Goal: Task Accomplishment & Management: Use online tool/utility

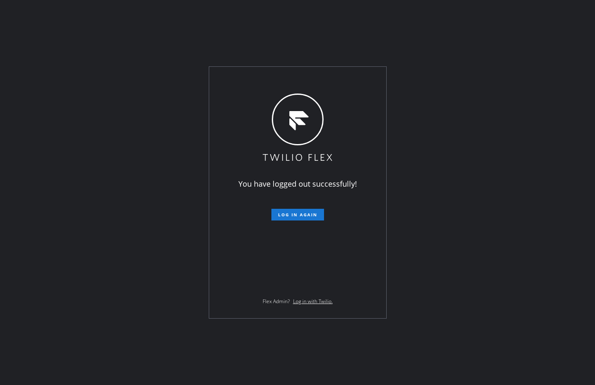
drag, startPoint x: 60, startPoint y: 135, endPoint x: 68, endPoint y: 136, distance: 7.3
click at [60, 135] on div "You have logged out successfully! Log in again Flex Admin? Log in with Twilio." at bounding box center [297, 192] width 595 height 385
click at [297, 210] on button "Log in again" at bounding box center [297, 215] width 53 height 12
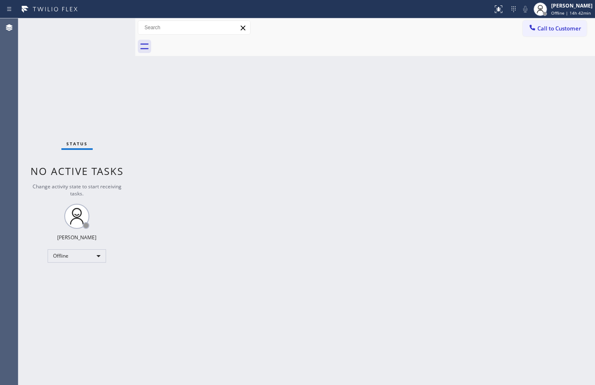
click at [345, 114] on div "Back to Dashboard Change Sender ID Customers Technicians Select a contact Outbo…" at bounding box center [364, 201] width 459 height 366
click at [293, 196] on div "Back to Dashboard Change Sender ID Customers Technicians Select a contact Outbo…" at bounding box center [364, 201] width 459 height 366
click at [83, 261] on div "Offline" at bounding box center [77, 255] width 58 height 13
click at [310, 174] on div at bounding box center [297, 192] width 595 height 385
click at [408, 261] on div "Back to Dashboard Change Sender ID Customers Technicians Select a contact Outbo…" at bounding box center [364, 201] width 459 height 366
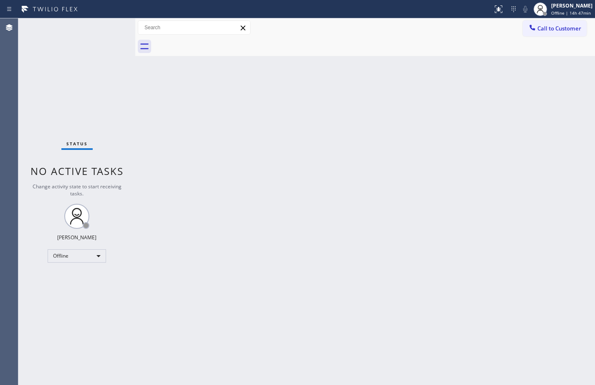
click at [559, 67] on div "Back to Dashboard Change Sender ID Customers Technicians Select a contact Outbo…" at bounding box center [364, 201] width 459 height 366
click at [565, 226] on div "Back to Dashboard Change Sender ID Customers Technicians Select a contact Outbo…" at bounding box center [364, 201] width 459 height 366
click at [367, 217] on div "Back to Dashboard Change Sender ID Customers Technicians Select a contact Outbo…" at bounding box center [364, 201] width 459 height 366
click at [383, 362] on div "Back to Dashboard Change Sender ID Customers Technicians Select a contact Outbo…" at bounding box center [364, 201] width 459 height 366
click at [403, 224] on div "Back to Dashboard Change Sender ID Customers Technicians Select a contact Outbo…" at bounding box center [364, 201] width 459 height 366
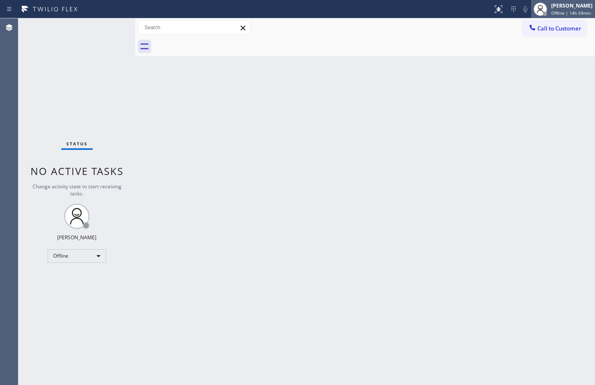
click at [572, 8] on div "[PERSON_NAME]" at bounding box center [571, 5] width 41 height 7
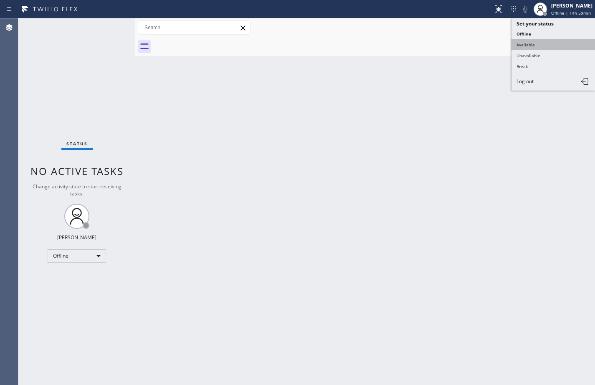
click at [544, 44] on button "Available" at bounding box center [552, 44] width 83 height 11
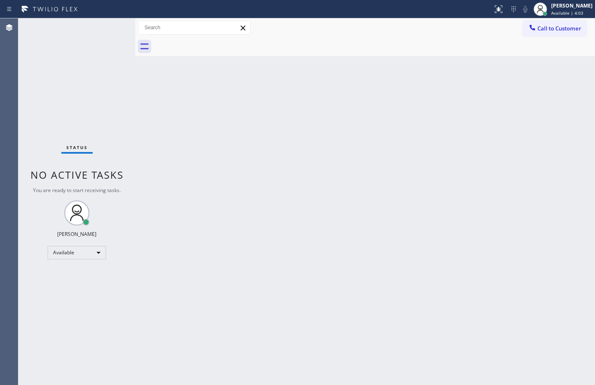
click at [582, 150] on div "Back to Dashboard Change Sender ID Customers Technicians Select a contact Outbo…" at bounding box center [364, 201] width 459 height 366
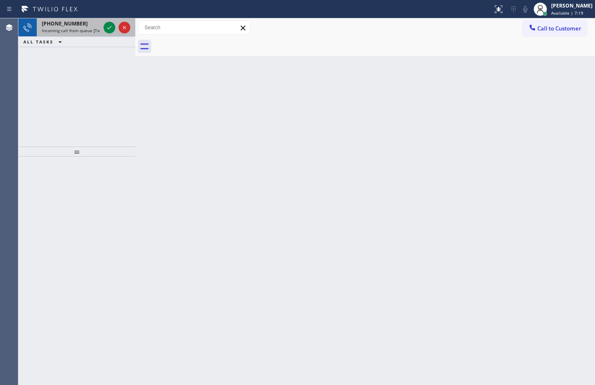
click at [88, 29] on span "Incoming call from queue [Test] All" at bounding box center [76, 31] width 69 height 6
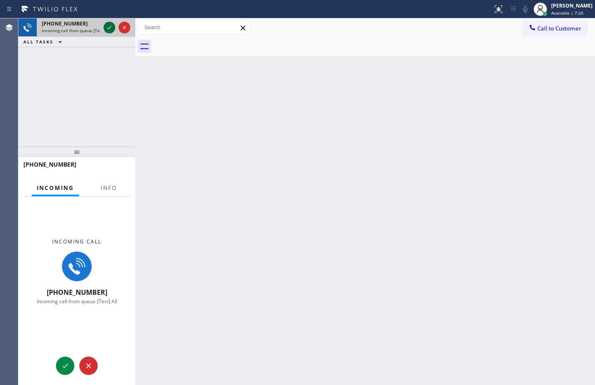
click at [106, 27] on icon at bounding box center [109, 28] width 10 height 10
click at [105, 188] on span "Info" at bounding box center [109, 188] width 16 height 8
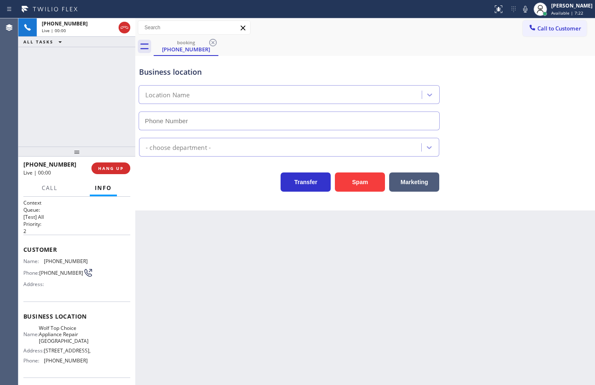
type input "[PHONE_NUMBER]"
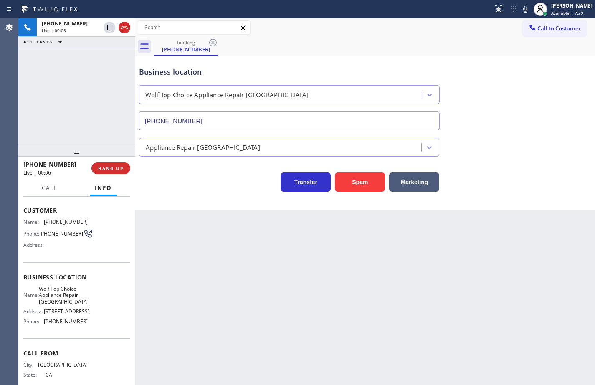
scroll to position [26, 0]
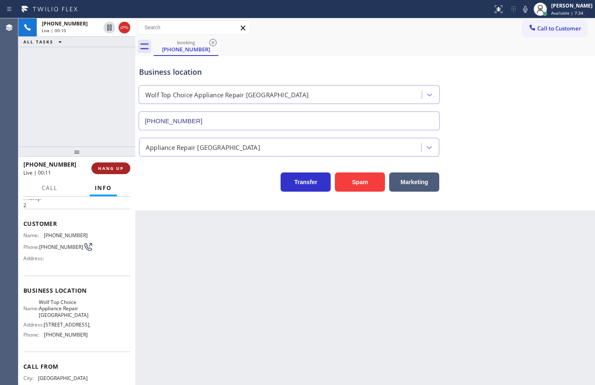
click at [123, 167] on button "HANG UP" at bounding box center [110, 168] width 39 height 12
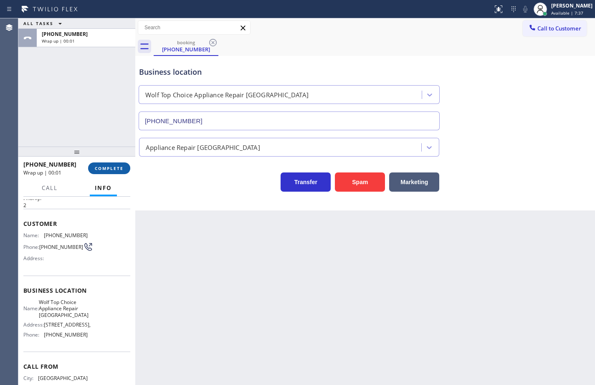
click at [123, 167] on button "COMPLETE" at bounding box center [109, 168] width 42 height 12
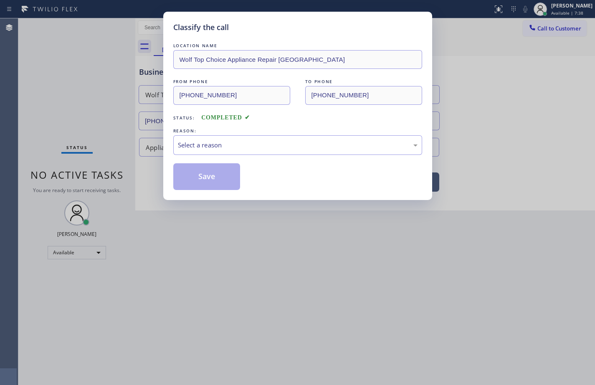
click at [218, 146] on div "Select a reason" at bounding box center [297, 145] width 239 height 10
click at [219, 184] on button "Save" at bounding box center [206, 176] width 67 height 27
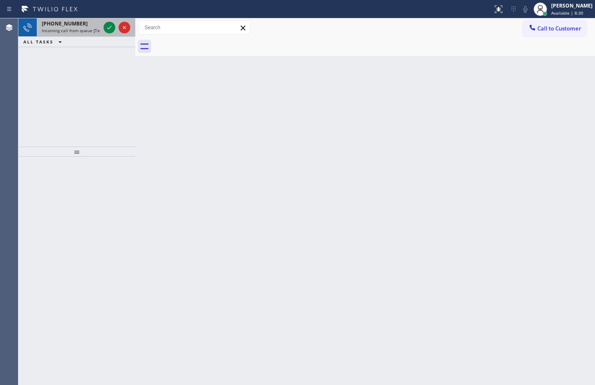
click at [72, 29] on span "Incoming call from queue [Test] All" at bounding box center [76, 31] width 69 height 6
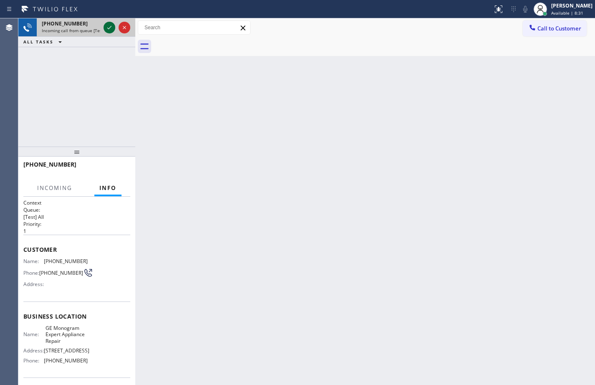
click at [106, 28] on icon at bounding box center [109, 28] width 10 height 10
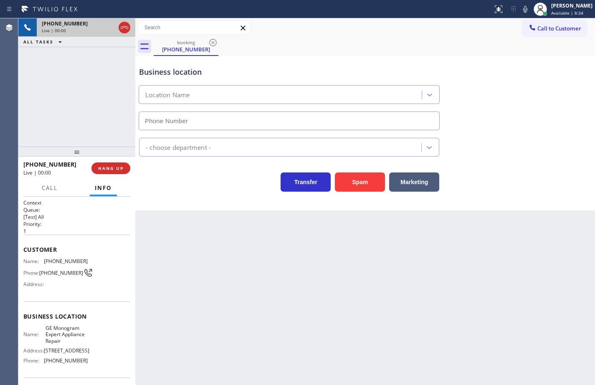
type input "[PHONE_NUMBER]"
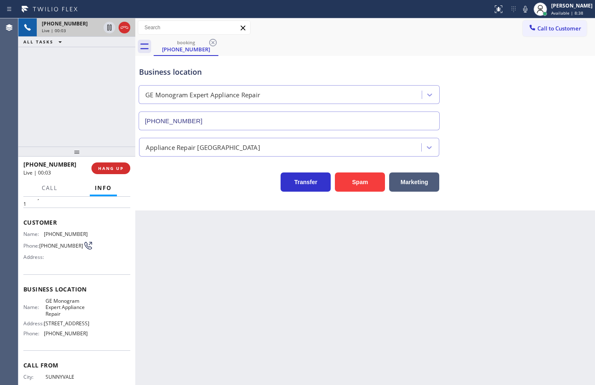
scroll to position [68, 0]
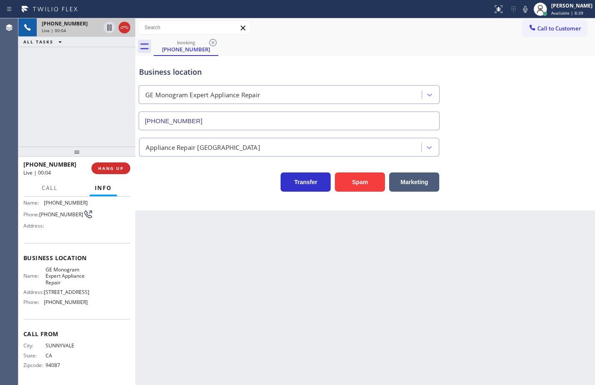
click at [87, 304] on div "Name: GE Monogram Expert Appliance Repair Address: [STREET_ADDRESS] Phone: [PHO…" at bounding box center [76, 287] width 107 height 42
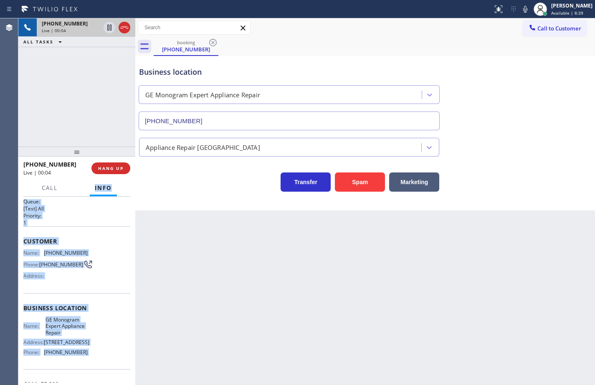
scroll to position [0, 0]
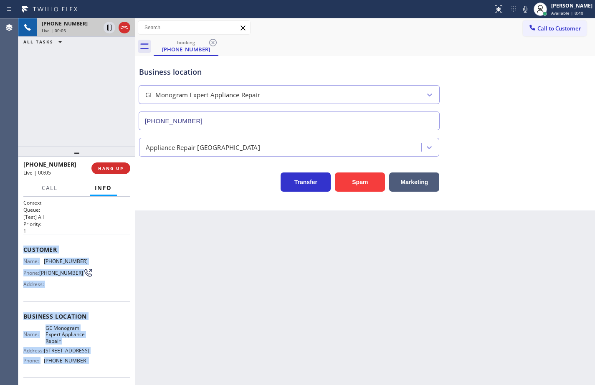
drag, startPoint x: 87, startPoint y: 304, endPoint x: 21, endPoint y: 254, distance: 82.4
click at [21, 254] on div "Context Queue: [Test] All Priority: 1 Customer Name: [PHONE_NUMBER] Phone: [PHO…" at bounding box center [76, 291] width 117 height 188
copy div "Customer Name: [PHONE_NUMBER] Phone: [PHONE_NUMBER] Address: Business location …"
click at [114, 167] on span "HANG UP" at bounding box center [110, 168] width 25 height 6
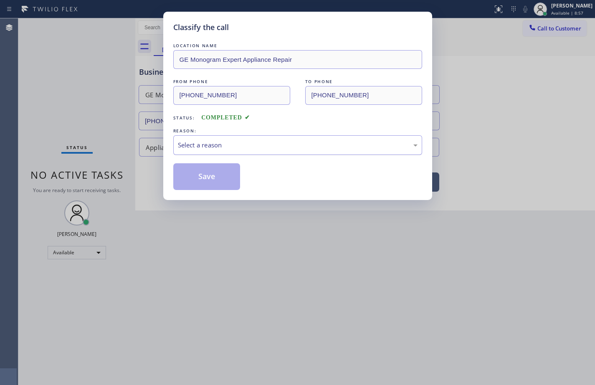
click at [204, 145] on div "Select a reason" at bounding box center [297, 145] width 239 height 10
click at [213, 184] on button "Save" at bounding box center [206, 176] width 67 height 27
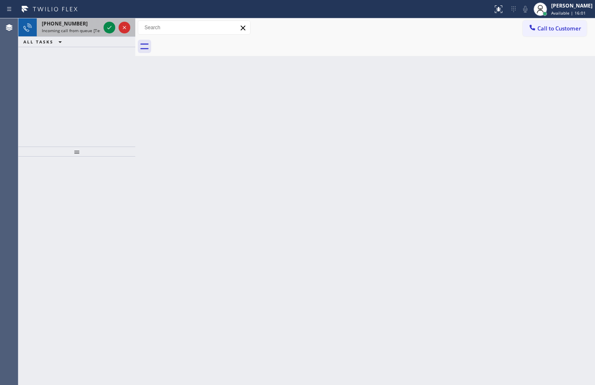
click at [52, 31] on span "Incoming call from queue [Test] All" at bounding box center [76, 31] width 69 height 6
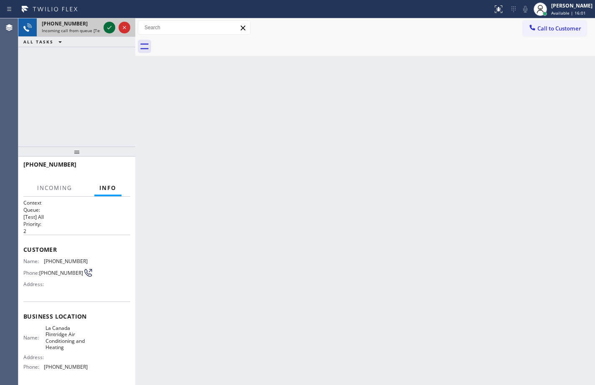
click at [106, 27] on icon at bounding box center [109, 28] width 10 height 10
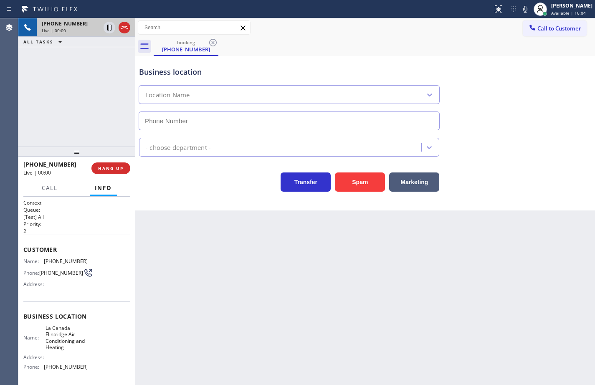
type input "[PHONE_NUMBER]"
click at [360, 185] on button "Spam" at bounding box center [360, 181] width 50 height 19
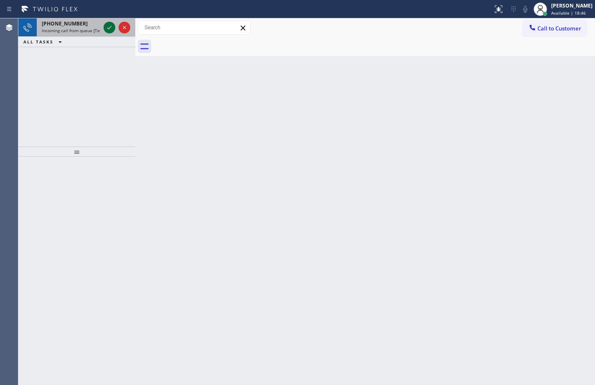
click at [108, 23] on icon at bounding box center [109, 28] width 10 height 10
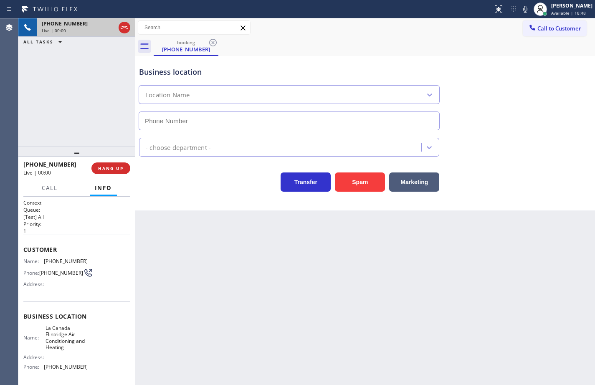
type input "[PHONE_NUMBER]"
click at [376, 183] on button "Spam" at bounding box center [360, 181] width 50 height 19
click at [376, 182] on button "Spam" at bounding box center [360, 181] width 50 height 19
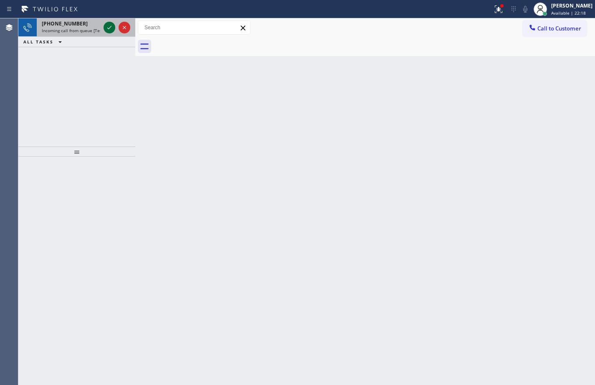
click at [108, 28] on icon at bounding box center [109, 28] width 10 height 10
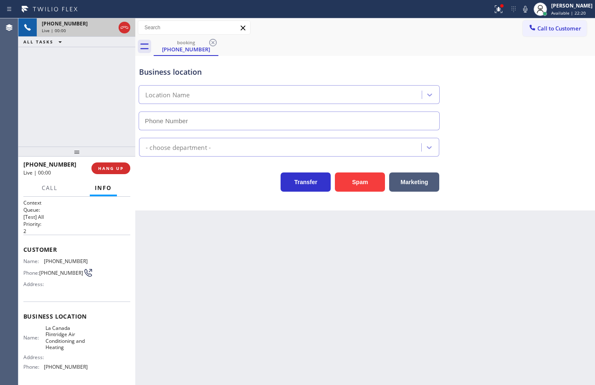
type input "[PHONE_NUMBER]"
click at [359, 184] on button "Spam" at bounding box center [360, 181] width 50 height 19
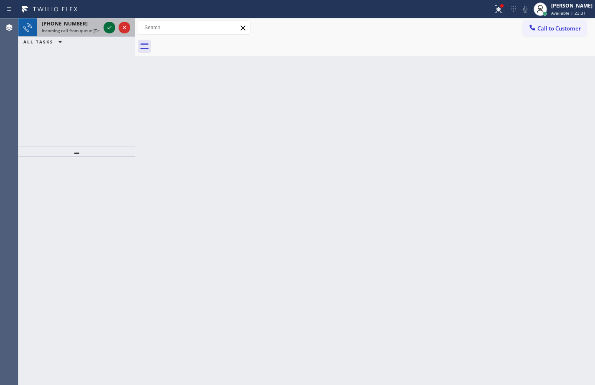
click at [105, 26] on icon at bounding box center [109, 28] width 10 height 10
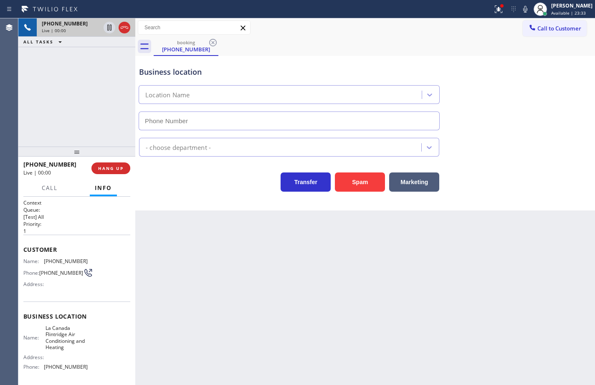
type input "[PHONE_NUMBER]"
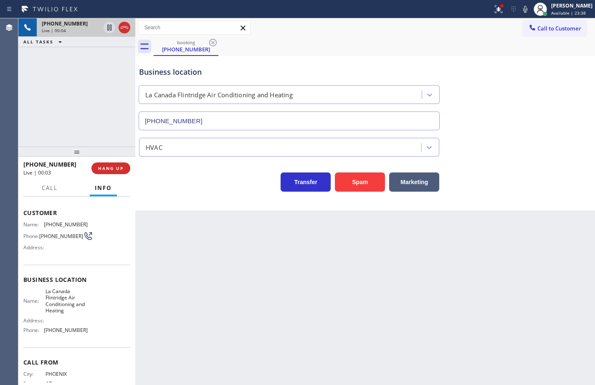
scroll to position [68, 0]
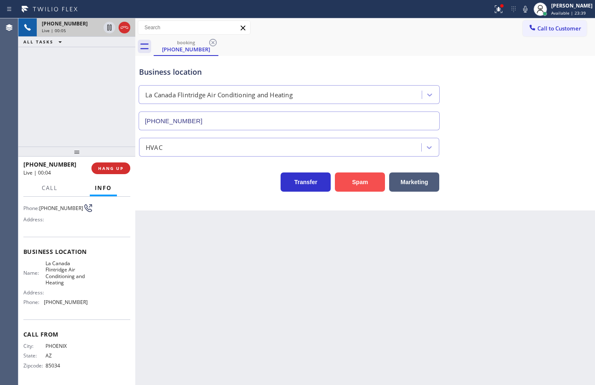
click at [359, 189] on button "Spam" at bounding box center [360, 181] width 50 height 19
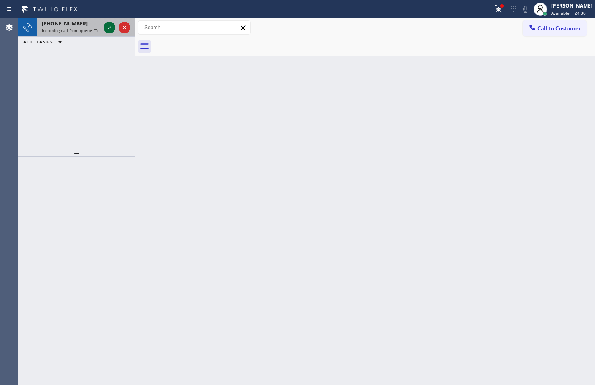
click at [105, 30] on icon at bounding box center [109, 28] width 10 height 10
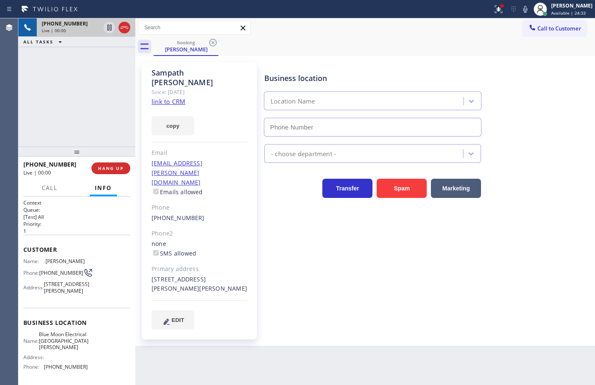
type input "[PHONE_NUMBER]"
click at [169, 97] on link "link to CRM" at bounding box center [168, 101] width 34 height 8
click at [181, 116] on button "copy" at bounding box center [172, 125] width 43 height 19
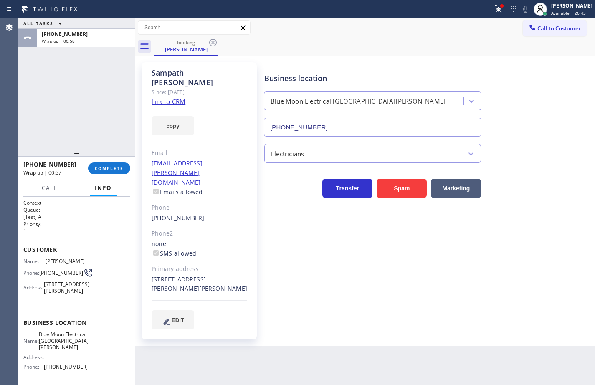
drag, startPoint x: 52, startPoint y: 114, endPoint x: 60, endPoint y: 118, distance: 8.8
click at [52, 114] on div "ALL TASKS ALL TASKS ACTIVE TASKS TASKS IN WRAP UP [PHONE_NUMBER] Wrap up | 00:58" at bounding box center [76, 82] width 117 height 128
click at [109, 174] on button "COMPLETE" at bounding box center [109, 168] width 42 height 12
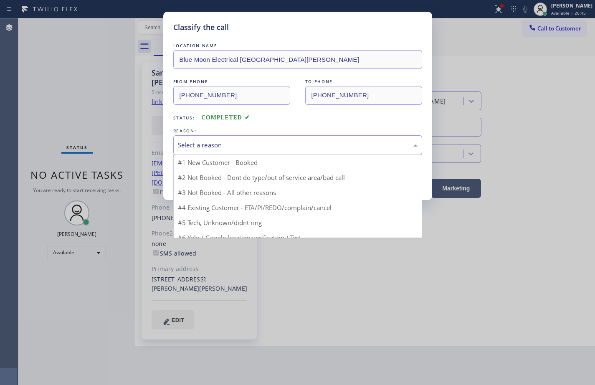
click at [247, 141] on div "Select a reason" at bounding box center [297, 145] width 239 height 10
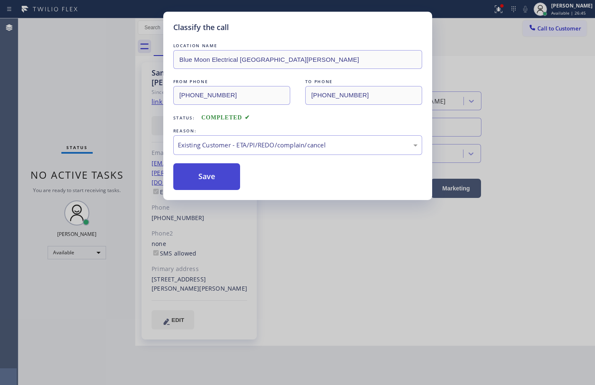
click at [221, 173] on button "Save" at bounding box center [206, 176] width 67 height 27
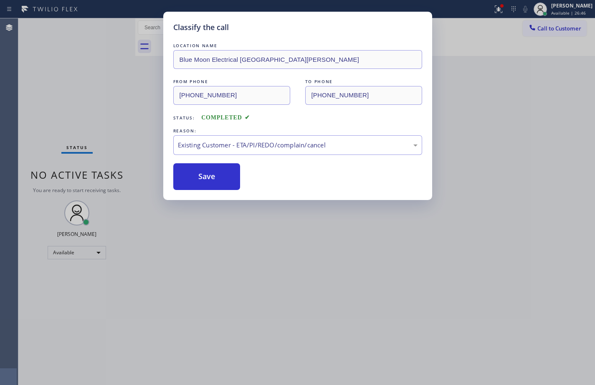
click at [478, 118] on div "Classify the call LOCATION NAME Blue Moon Electrical [GEOGRAPHIC_DATA][PERSON_N…" at bounding box center [297, 192] width 595 height 385
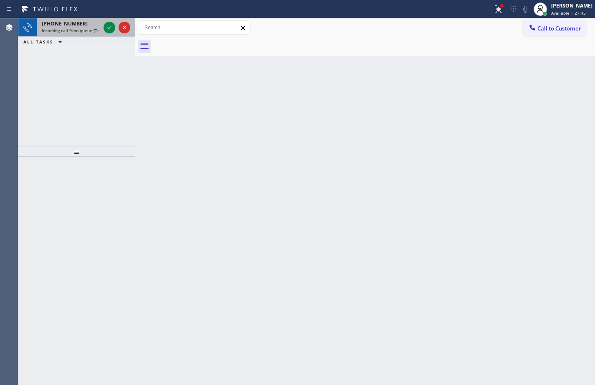
click at [81, 28] on span "Incoming call from queue [Test] All" at bounding box center [76, 31] width 69 height 6
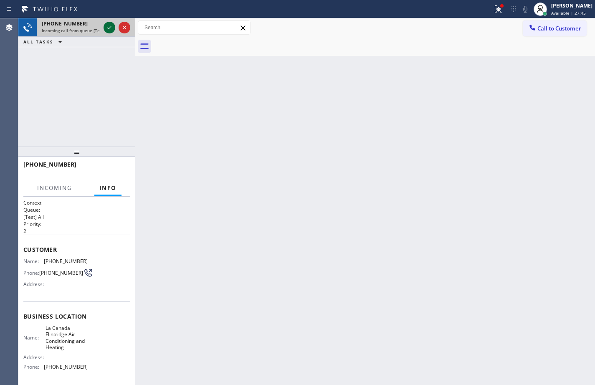
click at [110, 23] on icon at bounding box center [109, 28] width 10 height 10
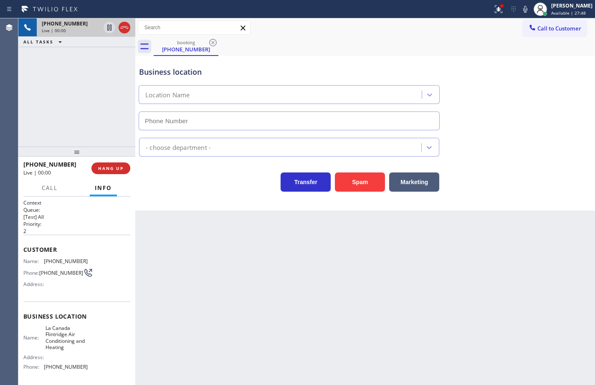
type input "[PHONE_NUMBER]"
click at [353, 187] on button "Spam" at bounding box center [360, 181] width 50 height 19
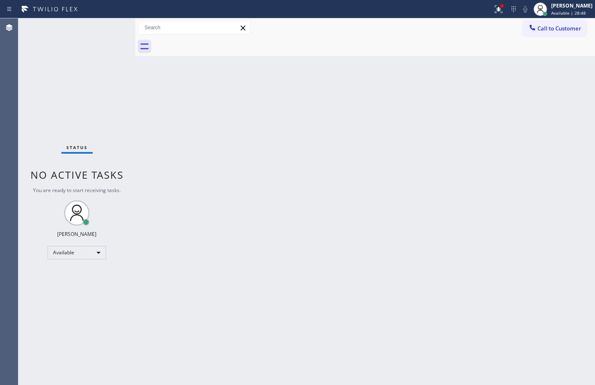
click at [343, 250] on div "Back to Dashboard Change Sender ID Customers Technicians Select a contact Outbo…" at bounding box center [364, 201] width 459 height 366
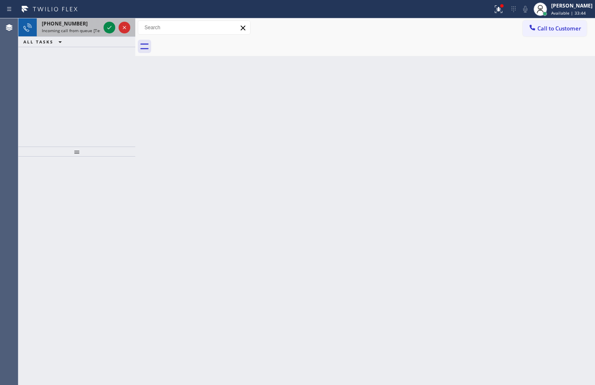
drag, startPoint x: 64, startPoint y: 32, endPoint x: 92, endPoint y: 30, distance: 28.0
click at [64, 32] on span "Incoming call from queue [Test] All" at bounding box center [76, 31] width 69 height 6
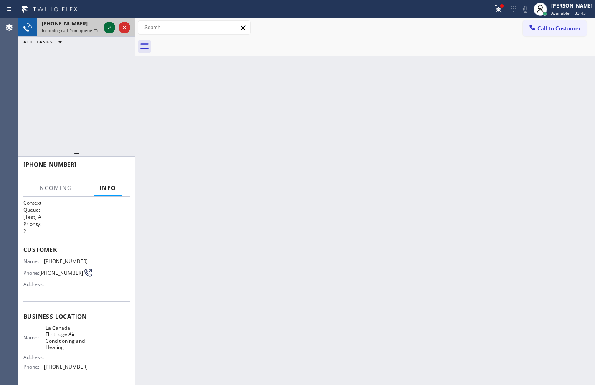
click at [108, 28] on icon at bounding box center [109, 28] width 10 height 10
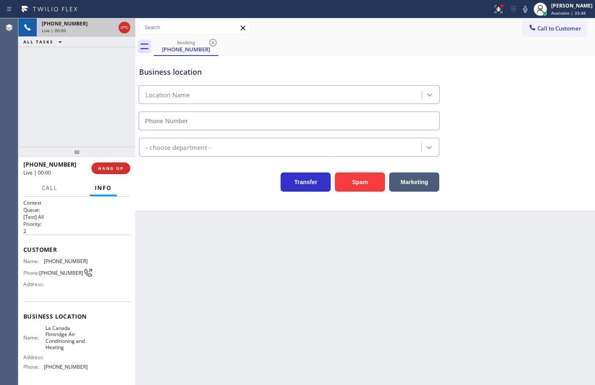
type input "[PHONE_NUMBER]"
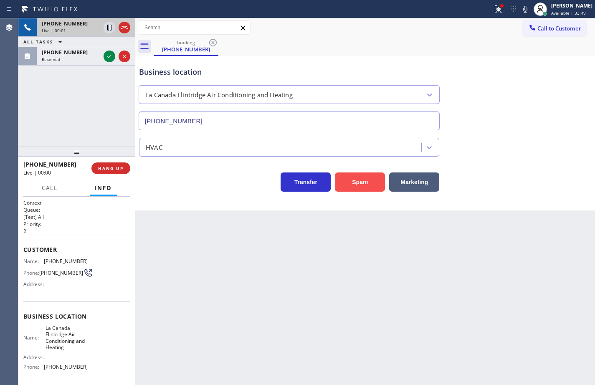
click at [352, 184] on button "Spam" at bounding box center [360, 181] width 50 height 19
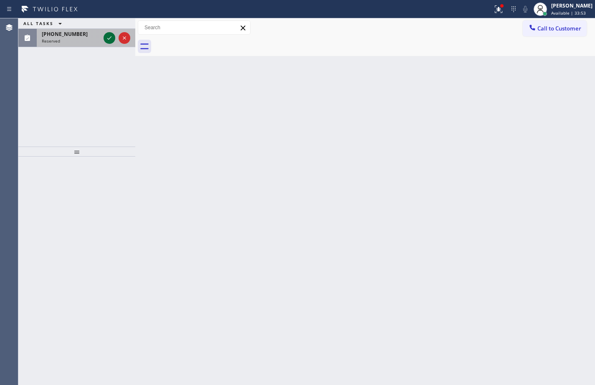
click at [113, 36] on icon at bounding box center [109, 38] width 10 height 10
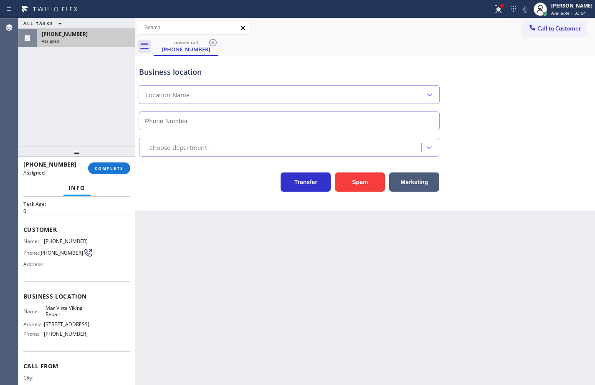
scroll to position [42, 0]
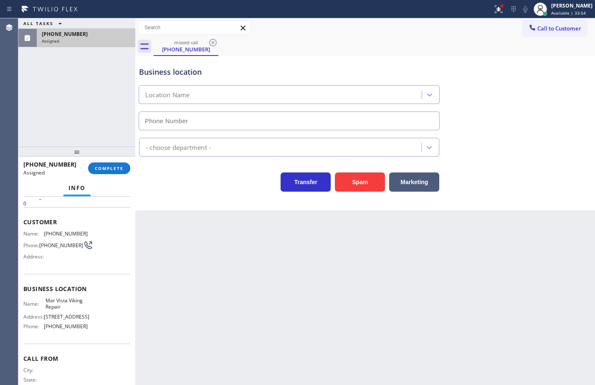
type input "[PHONE_NUMBER]"
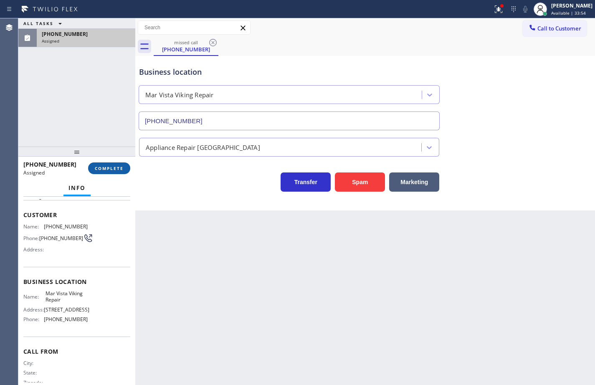
click at [112, 168] on span "COMPLETE" at bounding box center [109, 168] width 29 height 6
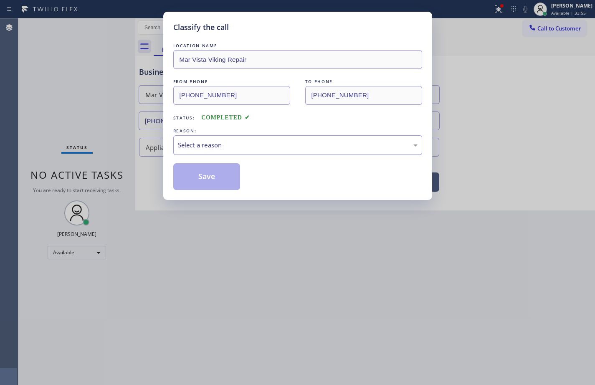
click at [230, 144] on div "Select a reason" at bounding box center [297, 145] width 239 height 10
click at [219, 172] on button "Save" at bounding box center [206, 176] width 67 height 27
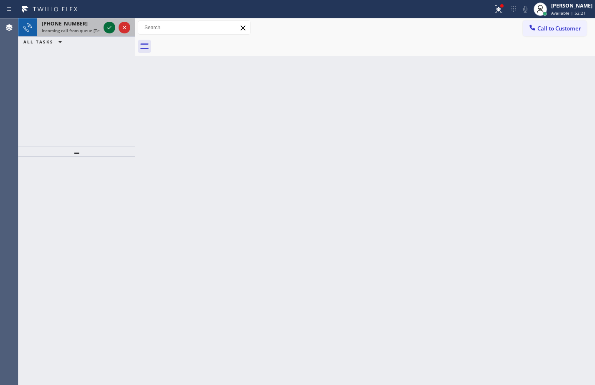
click at [83, 30] on span "Incoming call from queue [Test] All" at bounding box center [76, 31] width 69 height 6
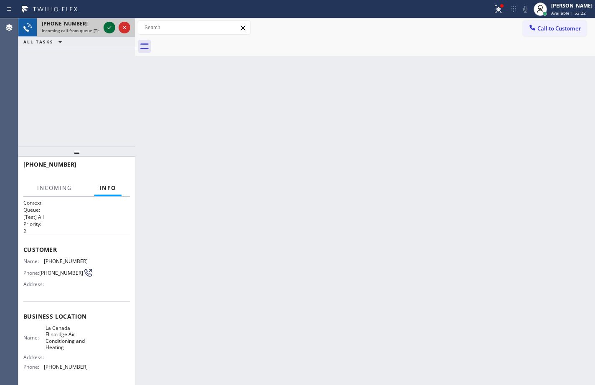
click at [108, 27] on icon at bounding box center [109, 28] width 10 height 10
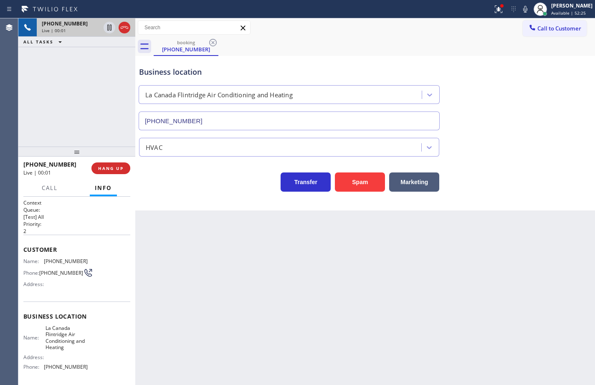
type input "[PHONE_NUMBER]"
click at [352, 178] on button "Spam" at bounding box center [360, 181] width 50 height 19
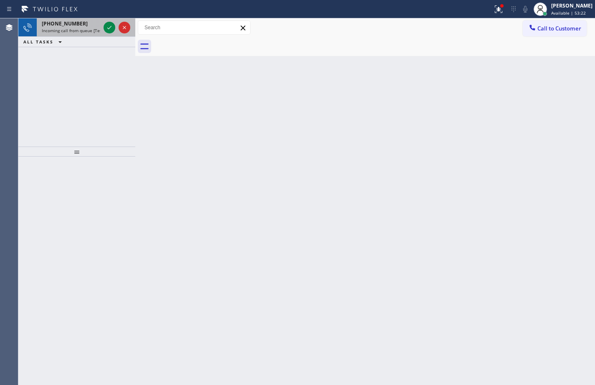
click at [81, 26] on div "[PHONE_NUMBER]" at bounding box center [71, 23] width 58 height 7
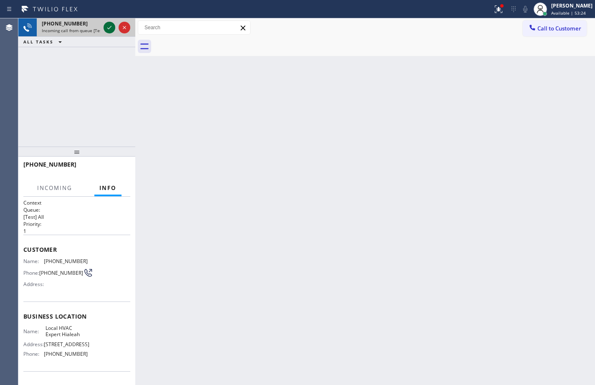
click at [111, 28] on icon at bounding box center [109, 28] width 10 height 10
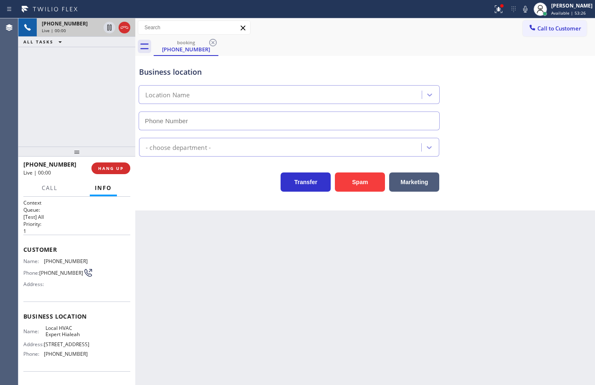
type input "[PHONE_NUMBER]"
click at [90, 358] on div "Name: Local HVAC Expert Hialeah Address: [STREET_ADDRESS][GEOGRAPHIC_DATA] Phon…" at bounding box center [76, 343] width 107 height 36
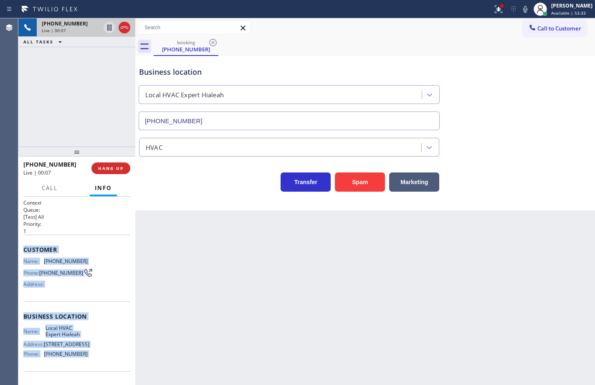
drag, startPoint x: 90, startPoint y: 358, endPoint x: 26, endPoint y: 248, distance: 127.2
click at [26, 248] on div "Context Queue: [Test] All Priority: 1 Customer Name: [PHONE_NUMBER] Phone: [PHO…" at bounding box center [76, 316] width 107 height 235
copy div "Customer Name: [PHONE_NUMBER] Phone: [PHONE_NUMBER] Address: Business location …"
click at [520, 9] on icon at bounding box center [525, 9] width 10 height 10
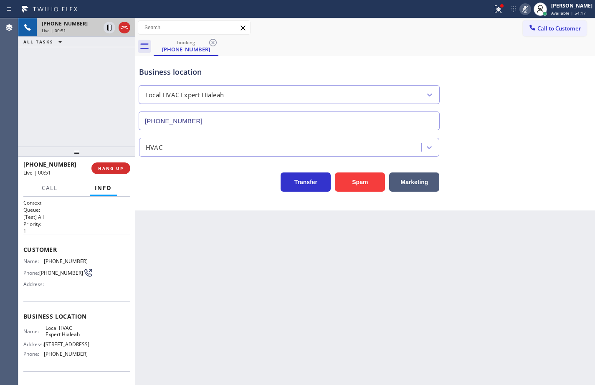
click at [514, 70] on div "Business location Local HVAC Expert [GEOGRAPHIC_DATA] [PHONE_NUMBER]" at bounding box center [364, 93] width 455 height 76
click at [520, 9] on icon at bounding box center [525, 9] width 10 height 10
click at [523, 12] on icon at bounding box center [525, 9] width 4 height 7
click at [110, 28] on icon at bounding box center [109, 28] width 4 height 6
click at [111, 27] on icon at bounding box center [109, 28] width 10 height 10
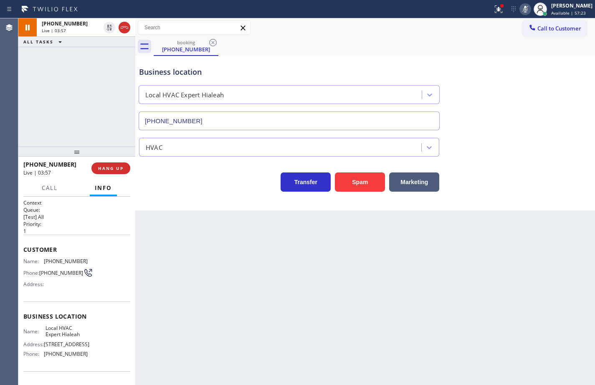
click at [521, 8] on icon at bounding box center [525, 9] width 10 height 10
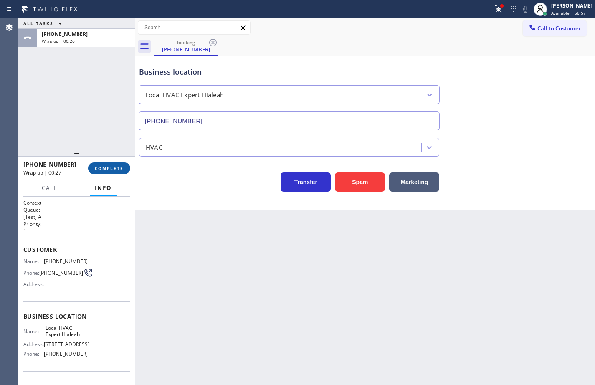
click at [111, 170] on span "COMPLETE" at bounding box center [109, 168] width 29 height 6
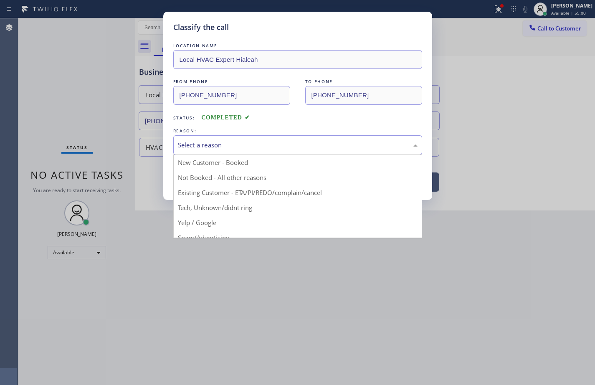
click at [211, 142] on div "Select a reason" at bounding box center [297, 145] width 239 height 10
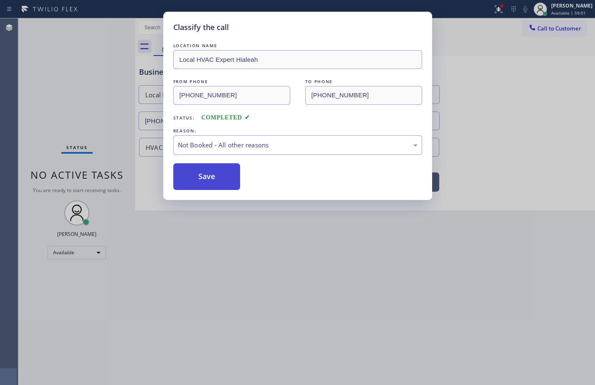
click at [216, 173] on button "Save" at bounding box center [206, 176] width 67 height 27
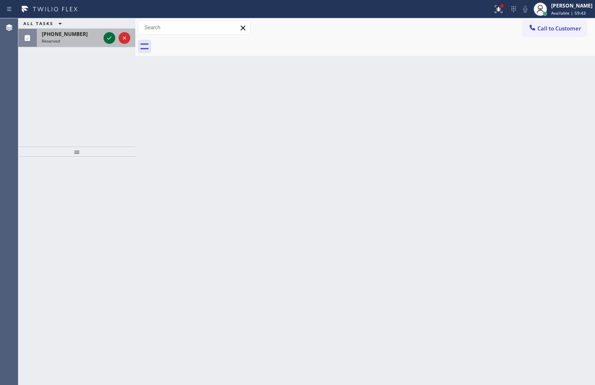
click at [109, 39] on icon at bounding box center [109, 37] width 4 height 3
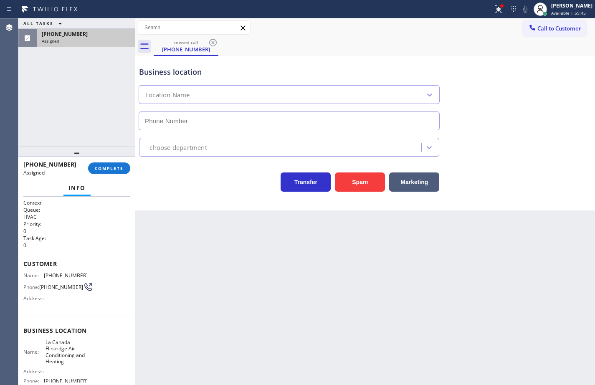
scroll to position [42, 0]
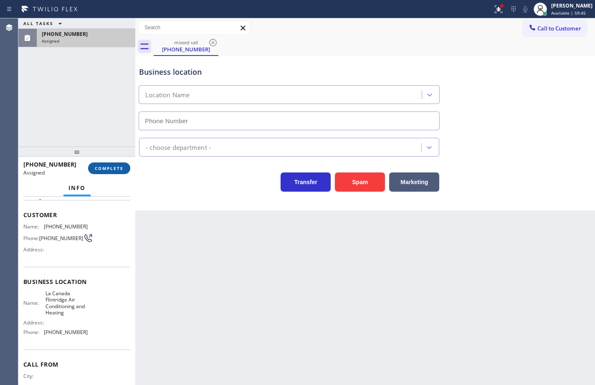
type input "[PHONE_NUMBER]"
click at [122, 166] on span "COMPLETE" at bounding box center [109, 168] width 29 height 6
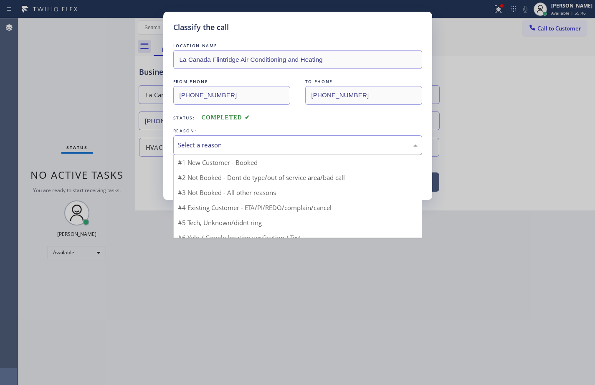
click at [219, 150] on div "Select a reason" at bounding box center [297, 145] width 249 height 20
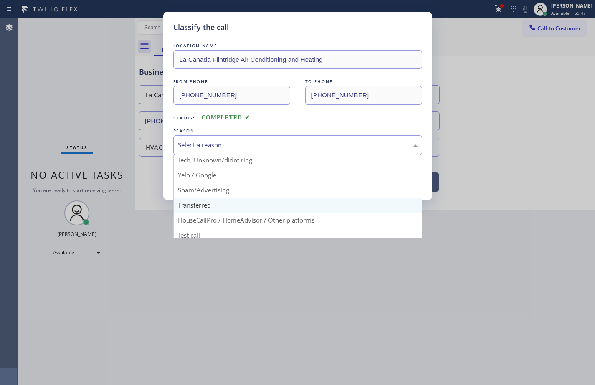
scroll to position [53, 0]
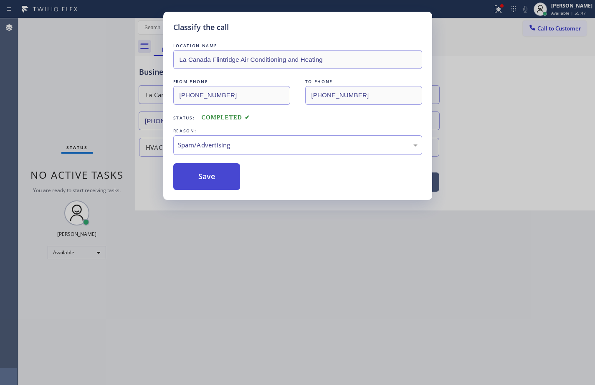
click at [223, 172] on button "Save" at bounding box center [206, 176] width 67 height 27
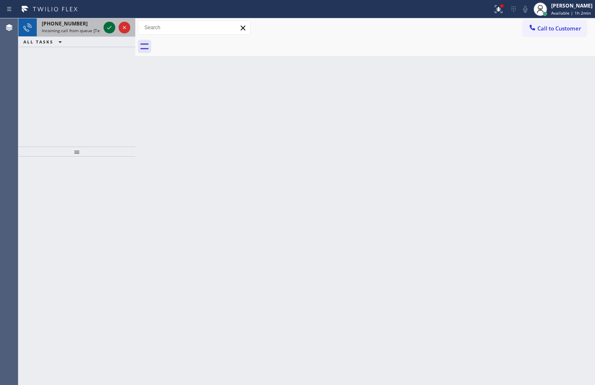
click at [109, 24] on icon at bounding box center [109, 28] width 10 height 10
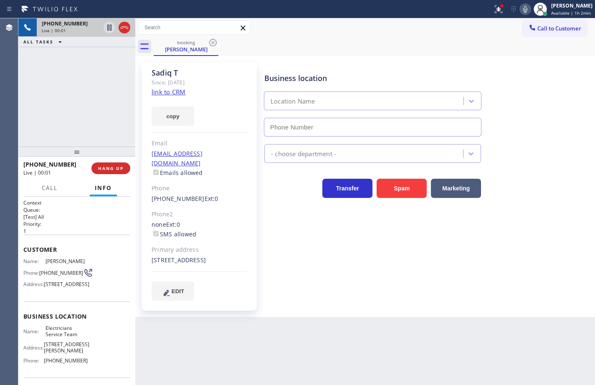
type input "[PHONE_NUMBER]"
click at [178, 93] on link "link to CRM" at bounding box center [168, 92] width 34 height 8
click at [493, 13] on icon at bounding box center [498, 9] width 10 height 10
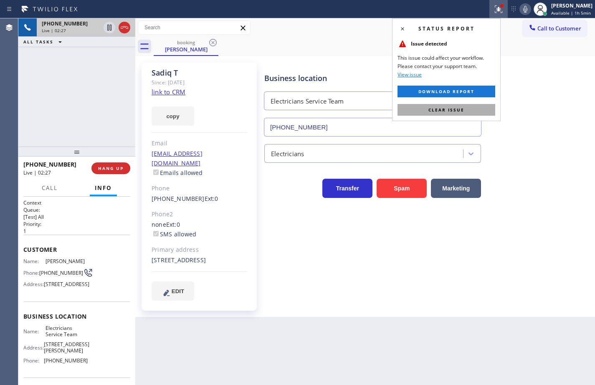
click at [464, 111] on button "Clear issue" at bounding box center [446, 110] width 98 height 12
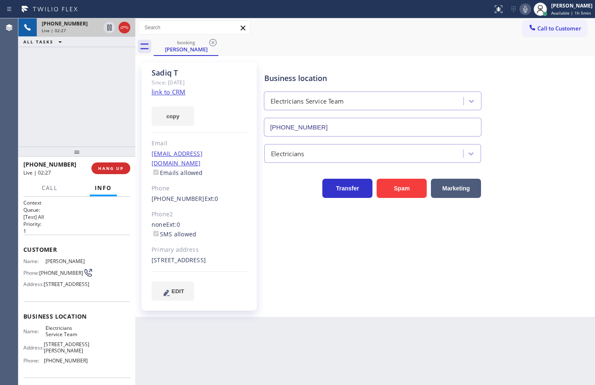
click at [522, 76] on div "Business location Electricians Service Team [PHONE_NUMBER]" at bounding box center [427, 99] width 330 height 76
click at [577, 212] on div "Business location Electricians Service Team [PHONE_NUMBER] Electricians Transfe…" at bounding box center [427, 181] width 330 height 234
click at [520, 13] on icon at bounding box center [525, 9] width 10 height 10
click at [108, 25] on icon at bounding box center [109, 28] width 4 height 6
click at [90, 80] on div "[PHONE_NUMBER] Live | 04:34 ALL TASKS ALL TASKS ACTIVE TASKS TASKS IN WRAP UP" at bounding box center [76, 82] width 117 height 128
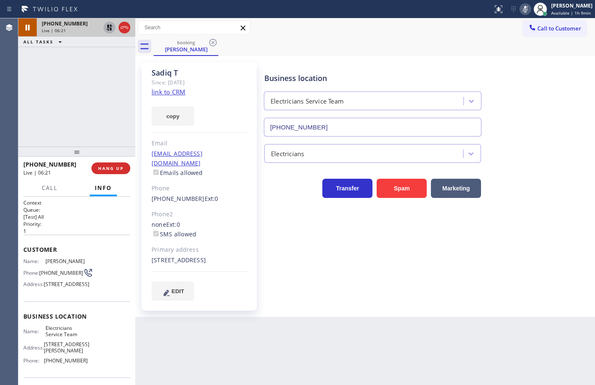
click at [51, 78] on div "[PHONE_NUMBER] Live | 06:21 ALL TASKS ALL TASKS ACTIVE TASKS TASKS IN WRAP UP" at bounding box center [76, 82] width 117 height 128
click at [108, 30] on icon at bounding box center [109, 28] width 6 height 6
click at [521, 8] on icon at bounding box center [525, 9] width 10 height 10
click at [519, 9] on icon at bounding box center [524, 9] width 10 height 10
click at [98, 170] on span "HANG UP" at bounding box center [110, 168] width 25 height 6
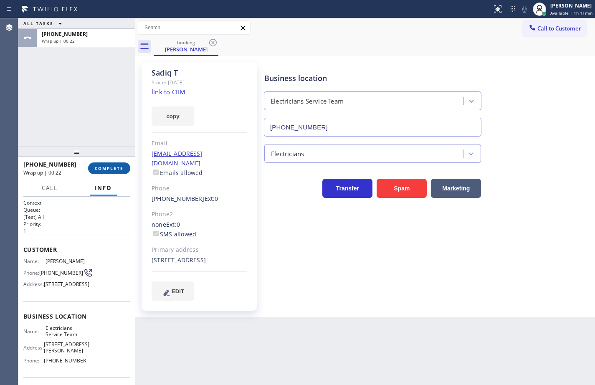
click at [118, 164] on button "COMPLETE" at bounding box center [109, 168] width 42 height 12
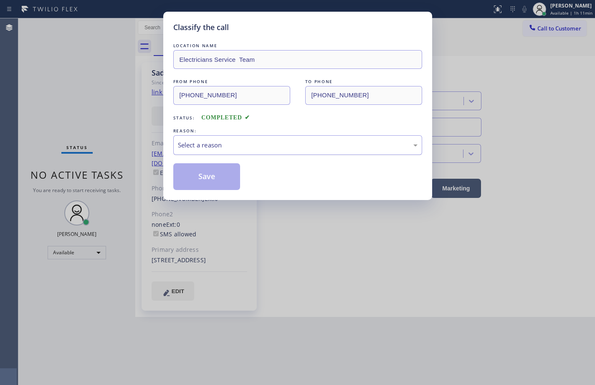
click at [212, 150] on div "Select a reason" at bounding box center [297, 145] width 249 height 20
click at [219, 174] on button "Save" at bounding box center [206, 176] width 67 height 27
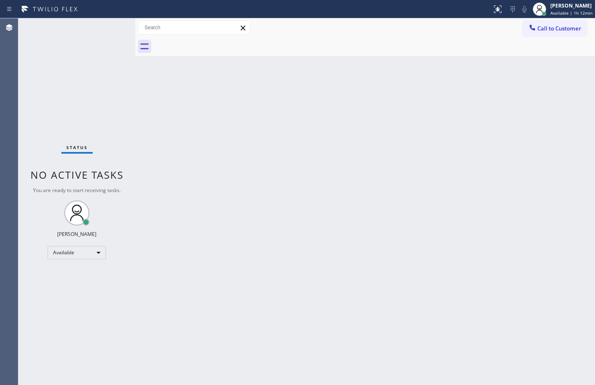
click at [388, 132] on div "Back to Dashboard Change Sender ID Customers Technicians Select a contact Outbo…" at bounding box center [364, 201] width 459 height 366
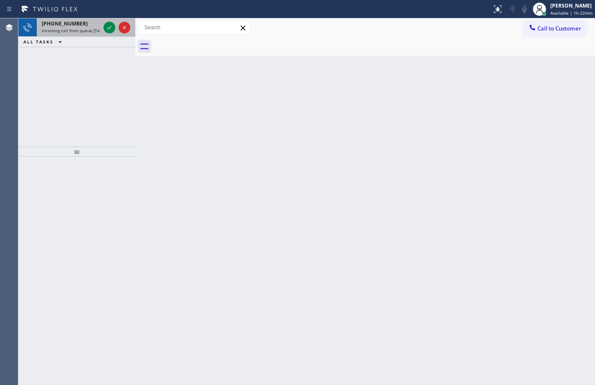
click at [89, 29] on span "Incoming call from queue [Test] All" at bounding box center [76, 31] width 69 height 6
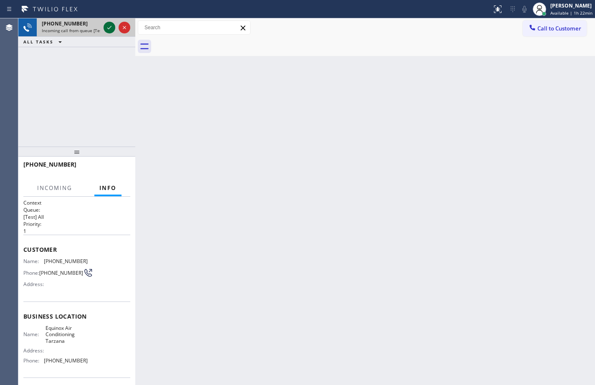
click at [110, 28] on icon at bounding box center [109, 27] width 4 height 3
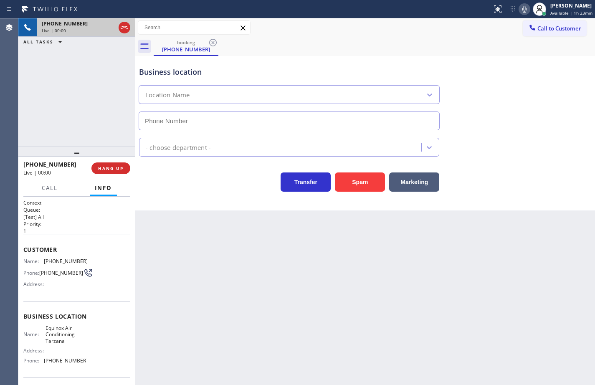
type input "[PHONE_NUMBER]"
click at [522, 12] on icon at bounding box center [524, 9] width 4 height 7
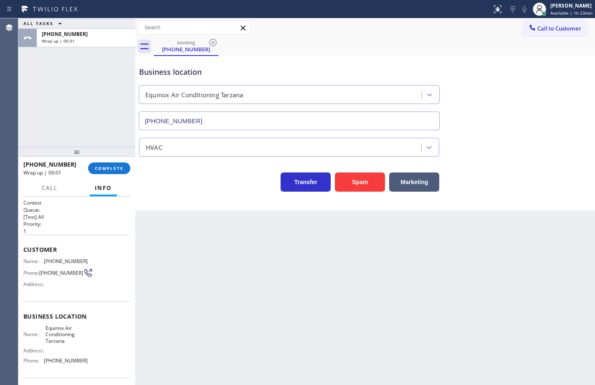
click at [141, 132] on div "HVAC" at bounding box center [364, 143] width 455 height 26
click at [123, 169] on span "COMPLETE" at bounding box center [109, 168] width 29 height 6
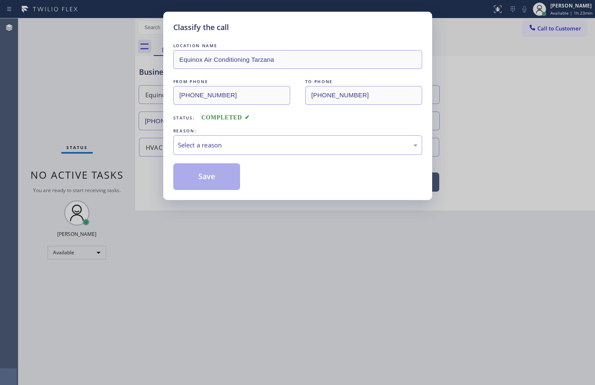
click at [239, 133] on div "REASON:" at bounding box center [297, 130] width 249 height 9
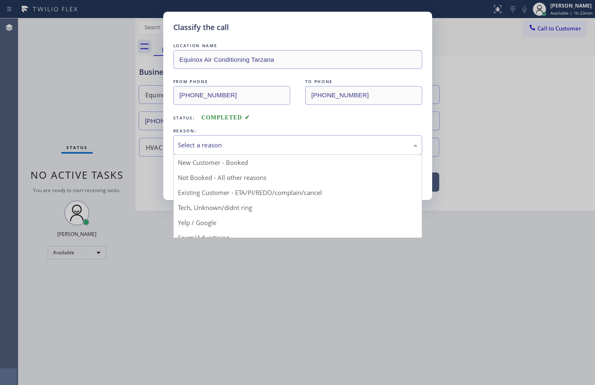
click at [238, 136] on div "Select a reason" at bounding box center [297, 145] width 249 height 20
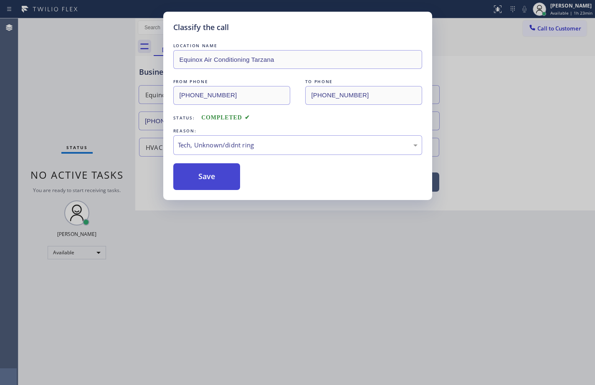
click at [231, 178] on button "Save" at bounding box center [206, 176] width 67 height 27
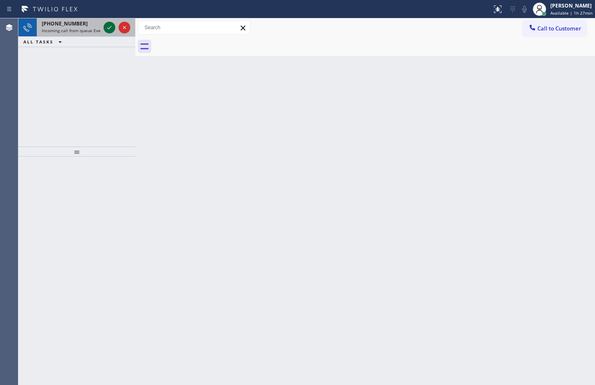
click at [106, 28] on icon at bounding box center [109, 28] width 10 height 10
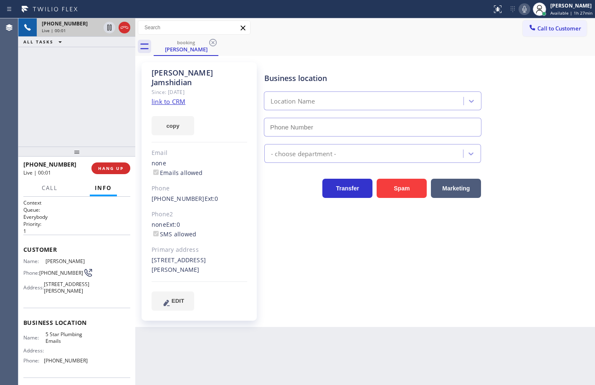
type input "[PHONE_NUMBER]"
click at [173, 97] on link "link to CRM" at bounding box center [168, 101] width 34 height 8
click at [181, 118] on button "copy" at bounding box center [172, 125] width 43 height 19
click at [63, 344] on span "5 Star Plumbing Emails" at bounding box center [66, 337] width 42 height 13
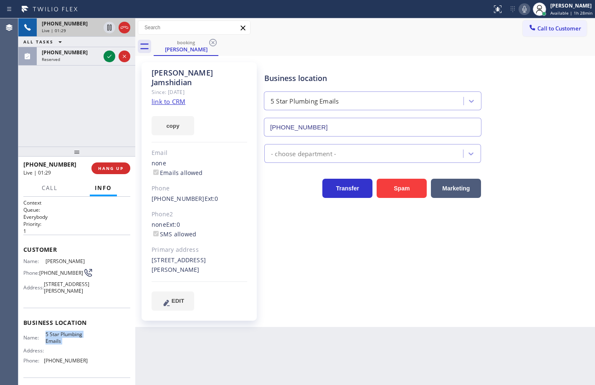
click at [63, 344] on span "5 Star Plumbing Emails" at bounding box center [66, 337] width 42 height 13
copy span "5 Star Plumbing Emails"
click at [66, 363] on span "[PHONE_NUMBER]" at bounding box center [66, 360] width 44 height 6
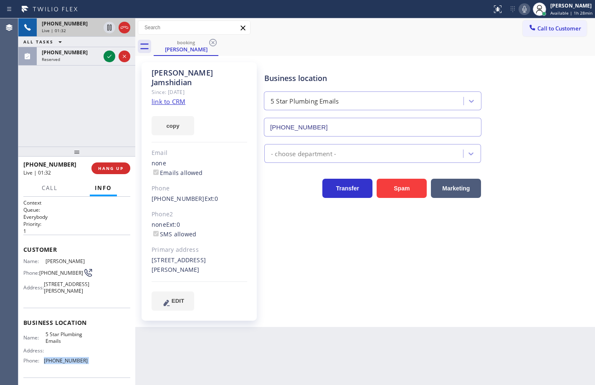
copy span "[PHONE_NUMBER]"
click at [109, 56] on icon at bounding box center [109, 56] width 10 height 10
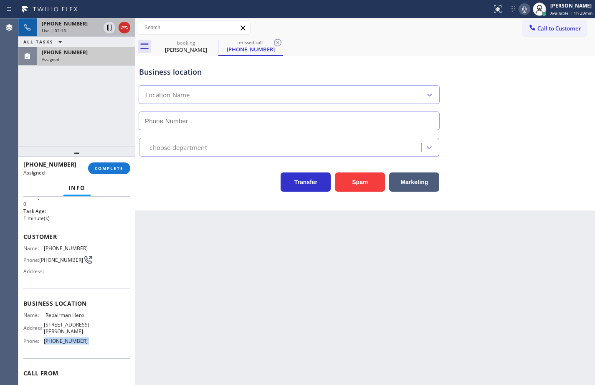
scroll to position [42, 0]
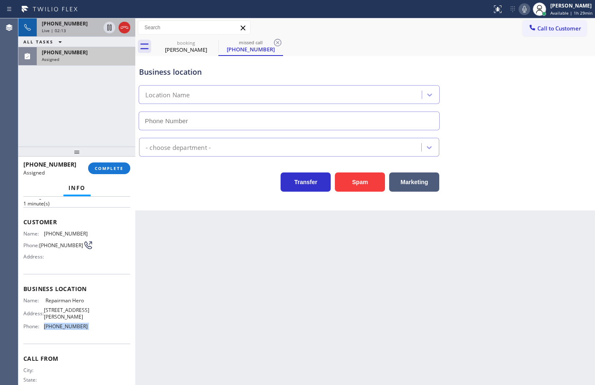
type input "[PHONE_NUMBER]"
click at [111, 164] on button "COMPLETE" at bounding box center [109, 168] width 42 height 12
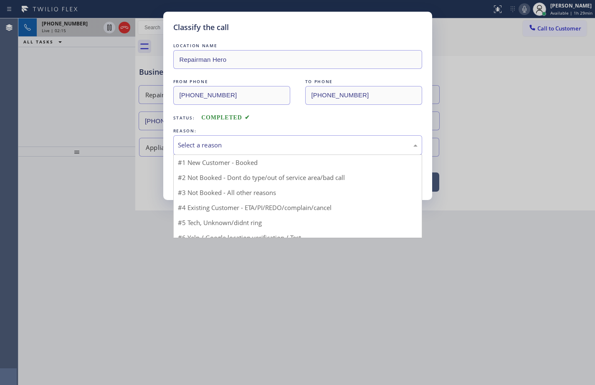
click at [217, 150] on div "Select a reason" at bounding box center [297, 145] width 249 height 20
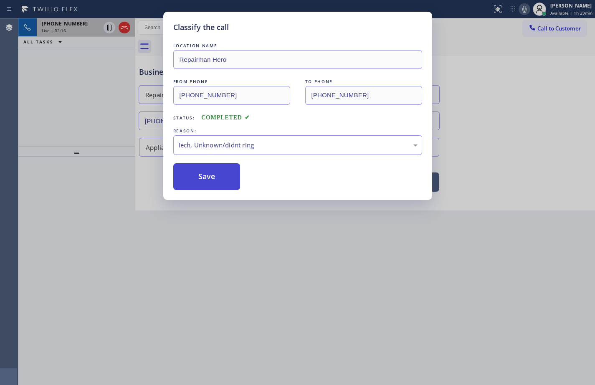
click at [222, 176] on button "Save" at bounding box center [206, 176] width 67 height 27
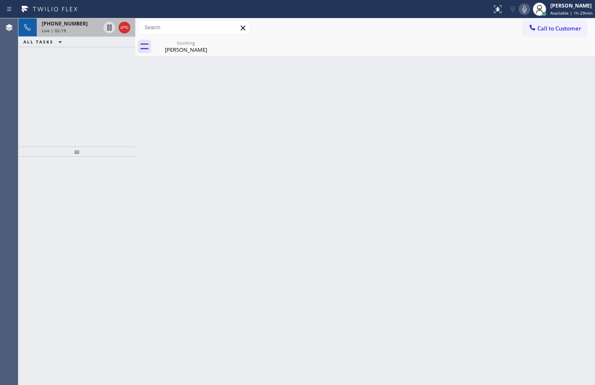
click at [73, 28] on div "Live | 02:19" at bounding box center [71, 31] width 58 height 6
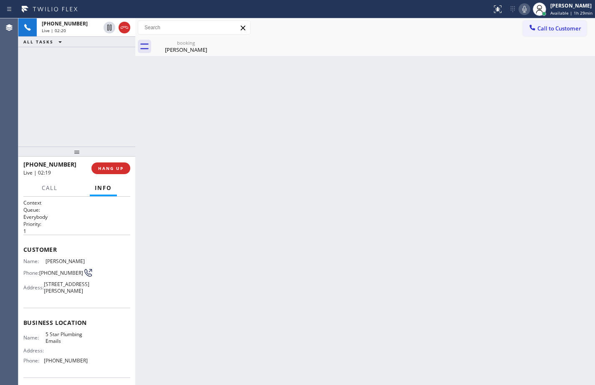
click at [519, 11] on icon at bounding box center [524, 9] width 10 height 10
click at [109, 26] on icon at bounding box center [109, 28] width 4 height 6
click at [107, 25] on icon at bounding box center [109, 28] width 6 height 6
click at [519, 8] on icon at bounding box center [524, 9] width 10 height 10
click at [108, 59] on icon at bounding box center [109, 56] width 10 height 10
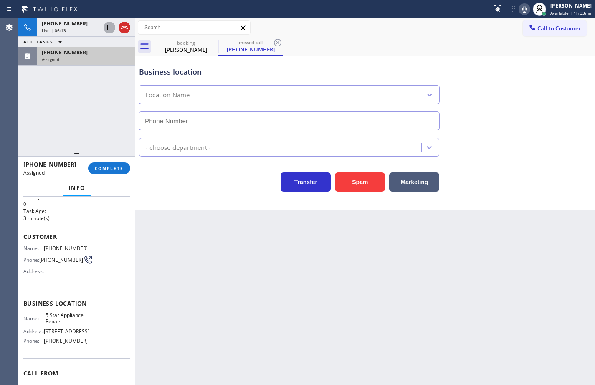
scroll to position [42, 0]
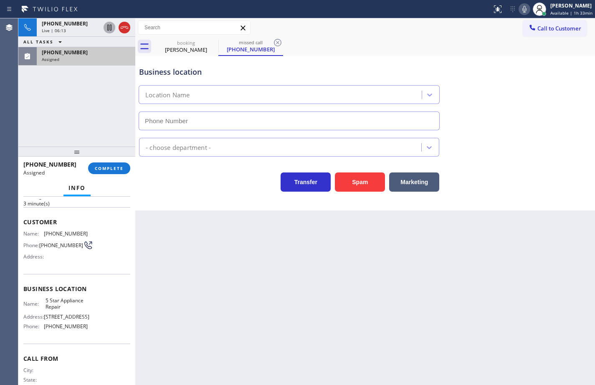
type input "[PHONE_NUMBER]"
click at [93, 329] on div "Name: 5 Star Appliance Repair Address: [STREET_ADDRESS] Phone: [PHONE_NUMBER]" at bounding box center [76, 315] width 107 height 36
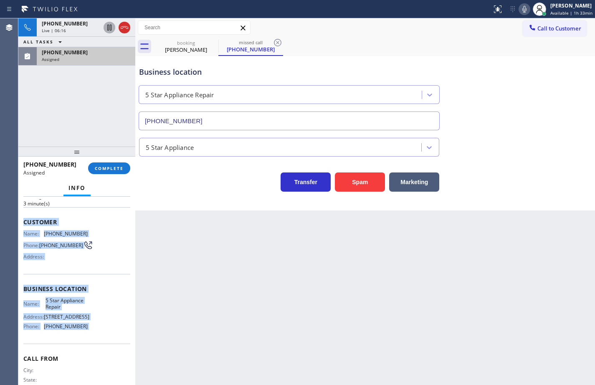
drag, startPoint x: 93, startPoint y: 329, endPoint x: 24, endPoint y: 227, distance: 122.7
click at [24, 227] on div "Context Queue: 5 Star Appliance Priority: 0 Task Age: [DEMOGRAPHIC_DATA] minute…" at bounding box center [76, 281] width 107 height 249
copy div "Customer Name: [PHONE_NUMBER] Phone: [PHONE_NUMBER] Address: Business location …"
click at [107, 169] on span "COMPLETE" at bounding box center [109, 168] width 29 height 6
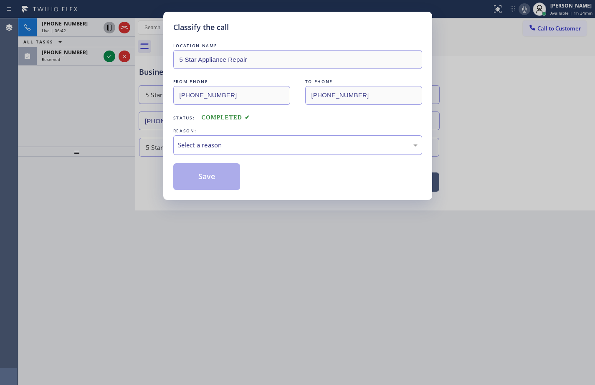
click at [252, 146] on div "Select a reason" at bounding box center [297, 145] width 239 height 10
click at [213, 181] on button "Save" at bounding box center [206, 176] width 67 height 27
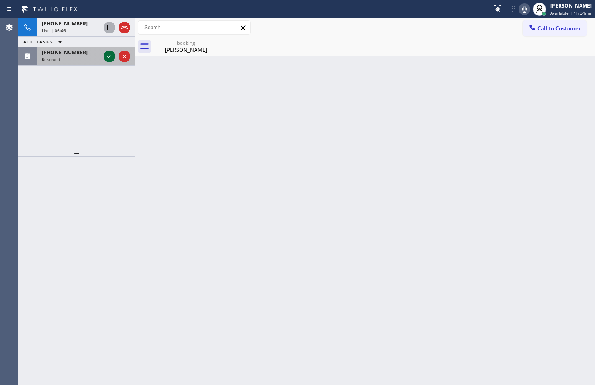
click at [109, 58] on icon at bounding box center [109, 56] width 10 height 10
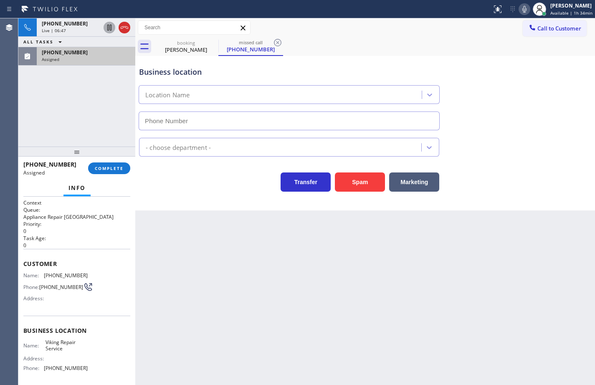
type input "[PHONE_NUMBER]"
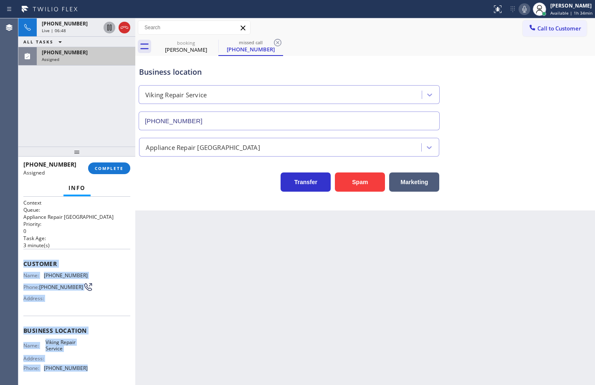
drag, startPoint x: 89, startPoint y: 372, endPoint x: 25, endPoint y: 259, distance: 130.0
click at [25, 259] on div "Context Queue: Appliance Repair High End Priority: 0 Task Age: [DEMOGRAPHIC_DAT…" at bounding box center [76, 323] width 107 height 249
copy div "Customer Name: [PHONE_NUMBER] Phone: [PHONE_NUMBER] Address: Business location …"
drag, startPoint x: 115, startPoint y: 167, endPoint x: 121, endPoint y: 168, distance: 5.5
click at [116, 167] on span "COMPLETE" at bounding box center [109, 168] width 29 height 6
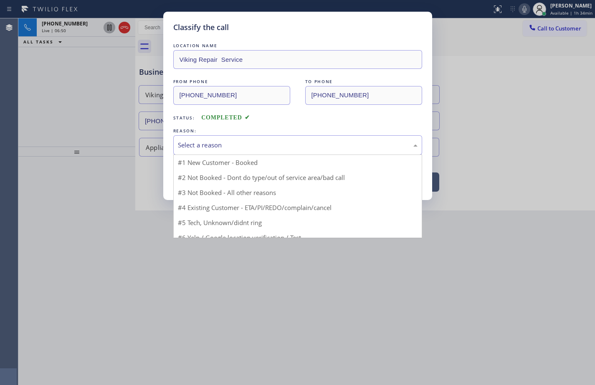
click at [209, 150] on div "Select a reason" at bounding box center [297, 145] width 249 height 20
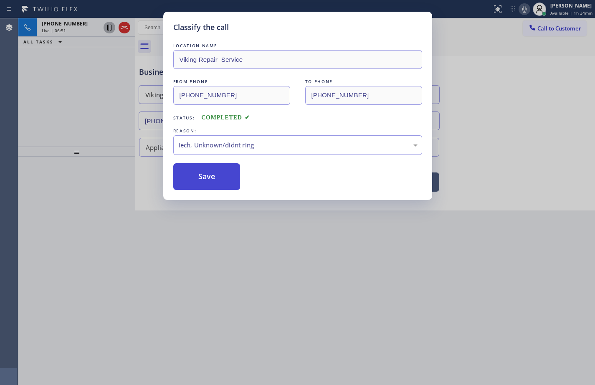
click at [216, 181] on button "Save" at bounding box center [206, 176] width 67 height 27
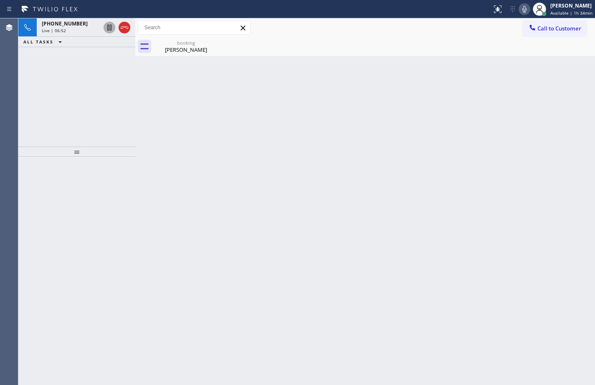
click at [74, 23] on span "[PHONE_NUMBER]" at bounding box center [65, 23] width 46 height 7
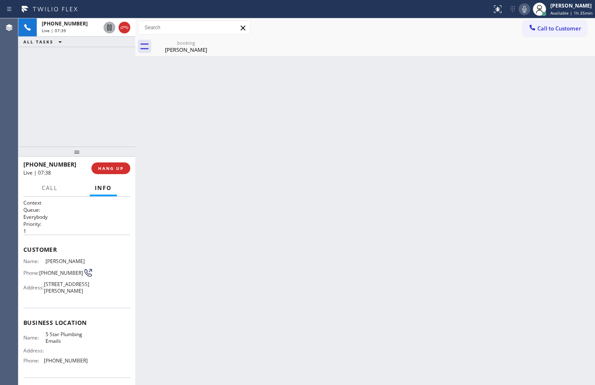
click at [519, 10] on icon at bounding box center [524, 9] width 10 height 10
click at [116, 168] on span "HANG UP" at bounding box center [110, 168] width 25 height 6
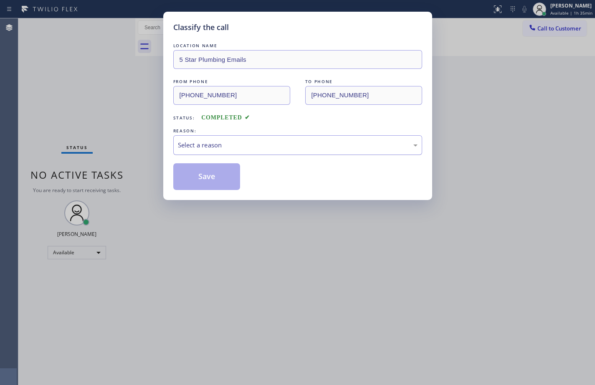
click at [208, 148] on div "Select a reason" at bounding box center [297, 145] width 239 height 10
click at [225, 179] on button "Save" at bounding box center [206, 176] width 67 height 27
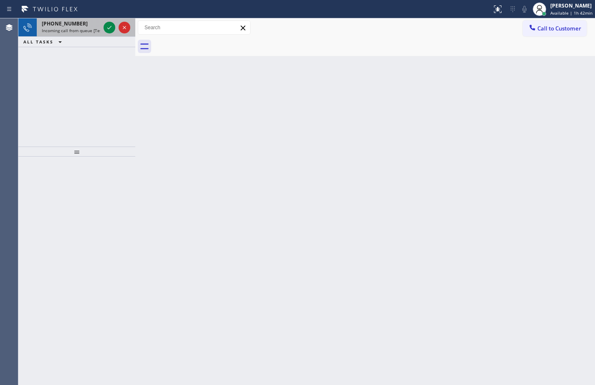
click at [77, 27] on div "[PHONE_NUMBER]" at bounding box center [71, 23] width 58 height 7
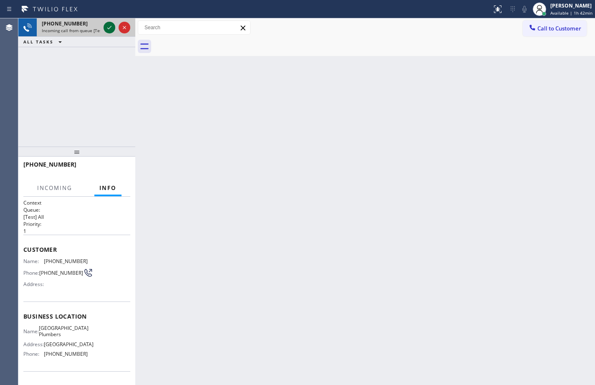
click at [112, 29] on icon at bounding box center [109, 28] width 10 height 10
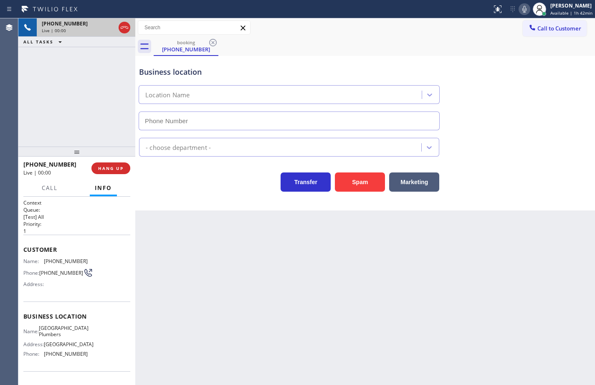
type input "[PHONE_NUMBER]"
click at [86, 359] on div "Name: [GEOGRAPHIC_DATA] Plumbers Address: [GEOGRAPHIC_DATA] Phone: [PHONE_NUMBE…" at bounding box center [76, 343] width 107 height 36
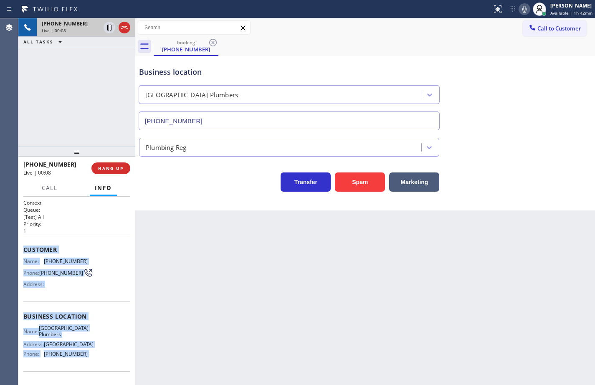
drag, startPoint x: 86, startPoint y: 359, endPoint x: 32, endPoint y: 243, distance: 127.9
click at [32, 243] on div "Context Queue: [Test] All Priority: 1 Customer Name: [PHONE_NUMBER] Phone: [PHO…" at bounding box center [76, 316] width 107 height 235
copy div "Customer Name: [PHONE_NUMBER] Phone: [PHONE_NUMBER] Address: Business location …"
click at [520, 7] on icon at bounding box center [524, 9] width 10 height 10
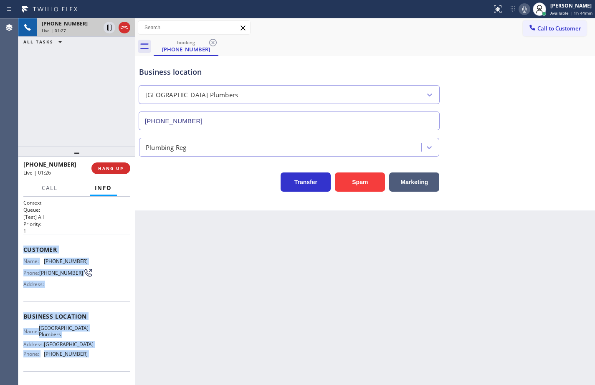
click at [98, 272] on div "Name: [PHONE_NUMBER] Phone: [PHONE_NUMBER] Address:" at bounding box center [76, 274] width 107 height 33
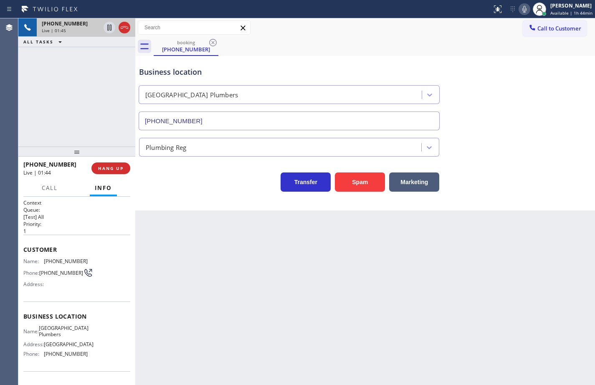
click at [522, 10] on icon at bounding box center [524, 9] width 10 height 10
click at [109, 26] on icon at bounding box center [109, 28] width 4 height 6
click at [55, 111] on div "[PHONE_NUMBER] Live | 03:56 ALL TASKS ALL TASKS ACTIVE TASKS TASKS IN WRAP UP" at bounding box center [76, 82] width 117 height 128
click at [109, 26] on icon at bounding box center [109, 28] width 6 height 6
click at [519, 9] on icon at bounding box center [524, 9] width 10 height 10
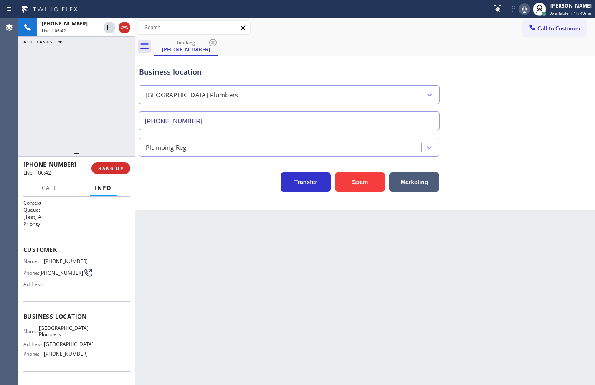
click at [519, 9] on icon at bounding box center [524, 9] width 10 height 10
click at [521, 9] on rect at bounding box center [524, 8] width 6 height 6
click at [522, 10] on icon at bounding box center [524, 9] width 4 height 7
drag, startPoint x: 519, startPoint y: 10, endPoint x: 547, endPoint y: 29, distance: 33.9
click at [522, 10] on icon at bounding box center [524, 9] width 4 height 7
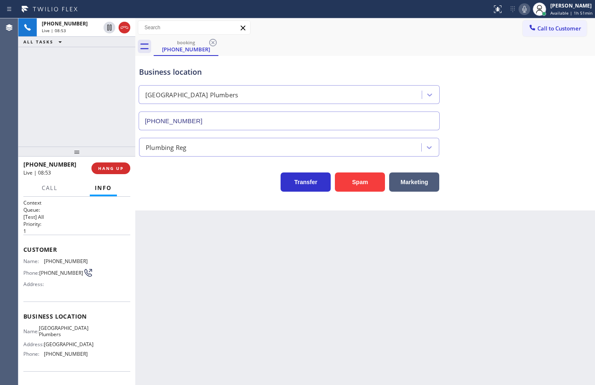
click at [519, 12] on icon at bounding box center [524, 9] width 10 height 10
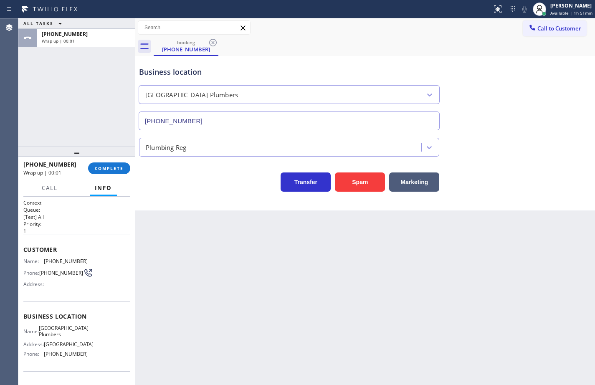
click at [132, 169] on div "[PHONE_NUMBER] Wrap up | 00:01 COMPLETE" at bounding box center [76, 167] width 117 height 23
click at [127, 169] on button "COMPLETE" at bounding box center [109, 168] width 42 height 12
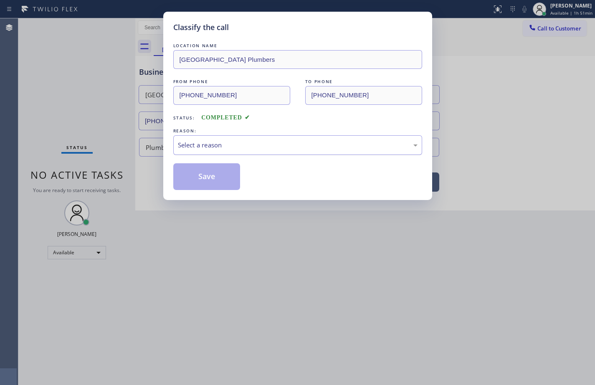
drag, startPoint x: 215, startPoint y: 153, endPoint x: 222, endPoint y: 148, distance: 8.7
click at [220, 148] on div "Select a reason" at bounding box center [297, 145] width 239 height 10
click at [217, 173] on button "Save" at bounding box center [206, 176] width 67 height 27
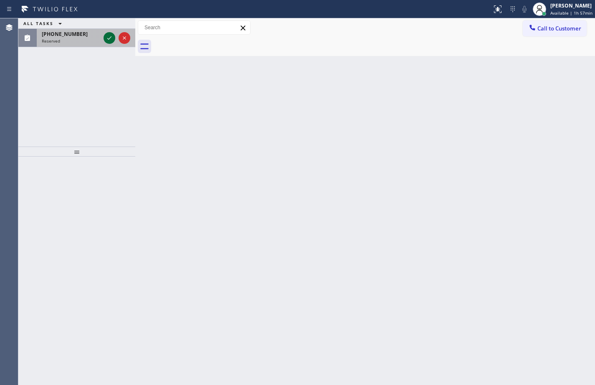
click at [107, 38] on icon at bounding box center [109, 38] width 10 height 10
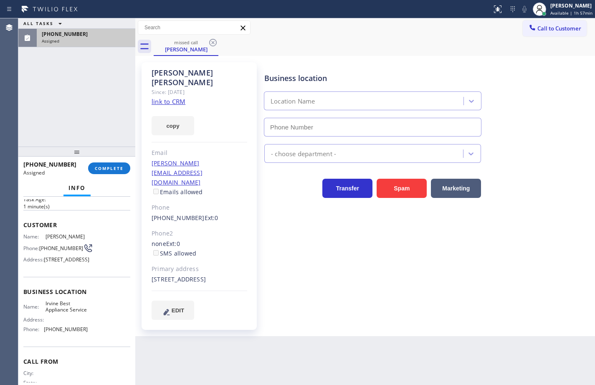
scroll to position [83, 0]
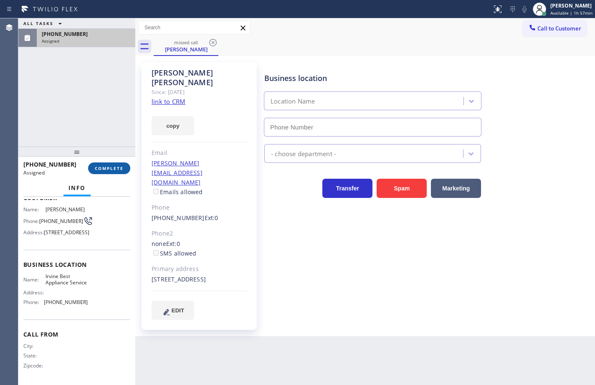
type input "[PHONE_NUMBER]"
click at [121, 167] on span "COMPLETE" at bounding box center [109, 168] width 29 height 6
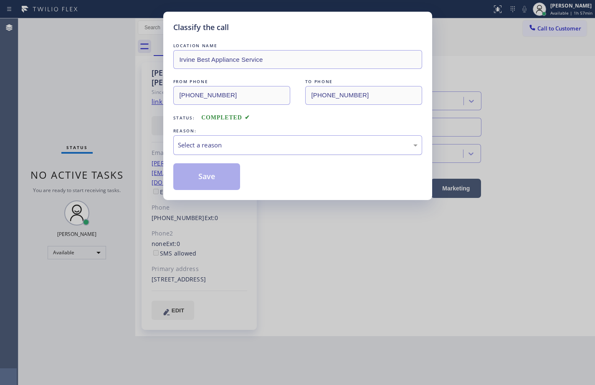
click at [216, 146] on div "Select a reason" at bounding box center [297, 145] width 239 height 10
click at [220, 178] on button "Save" at bounding box center [206, 176] width 67 height 27
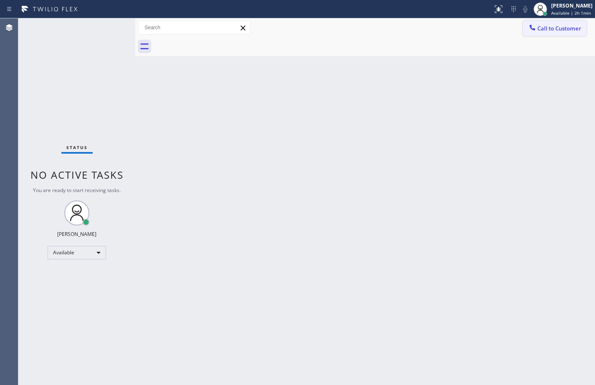
click at [561, 27] on span "Call to Customer" at bounding box center [559, 29] width 44 height 8
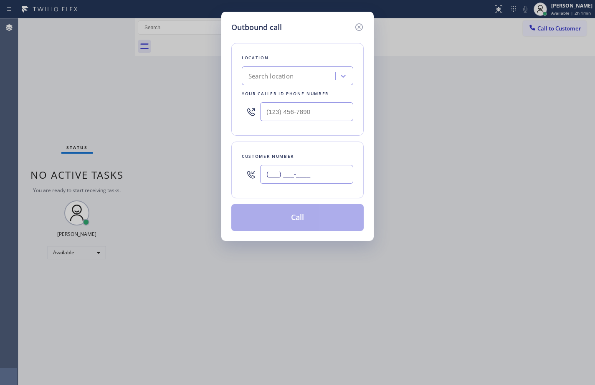
click at [324, 175] on input "(___) ___-____" at bounding box center [306, 174] width 93 height 19
paste input "888) 894-2474"
type input "[PHONE_NUMBER]"
click at [311, 111] on input "(___) ___-____" at bounding box center [306, 111] width 93 height 19
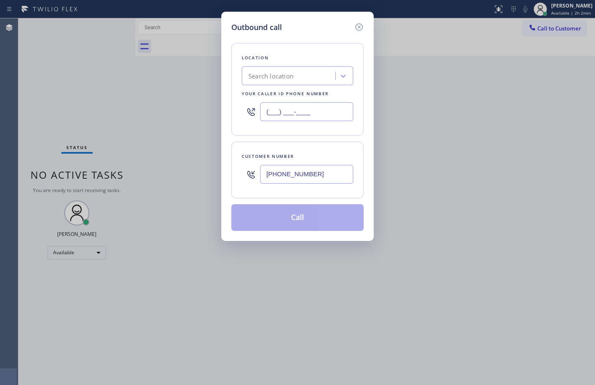
click at [311, 111] on input "(___) ___-____" at bounding box center [306, 111] width 93 height 19
paste input "888) 894-2474"
type input "[PHONE_NUMBER]"
click at [332, 145] on div "Customer number [PHONE_NUMBER]" at bounding box center [297, 169] width 132 height 57
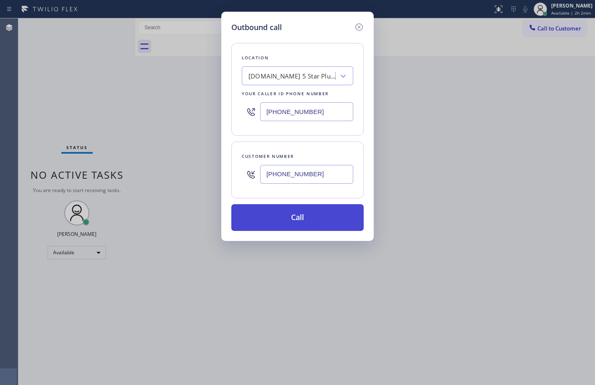
click at [321, 217] on button "Call" at bounding box center [297, 217] width 132 height 27
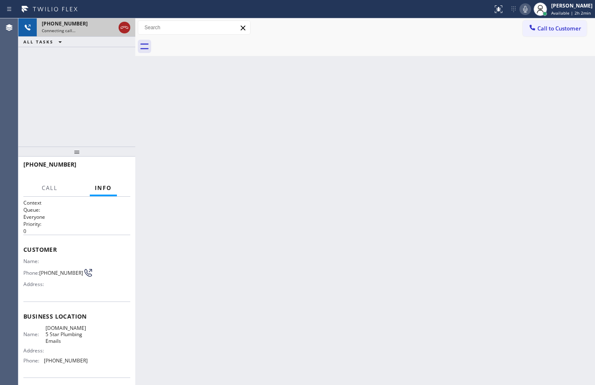
click at [125, 25] on icon at bounding box center [124, 28] width 10 height 10
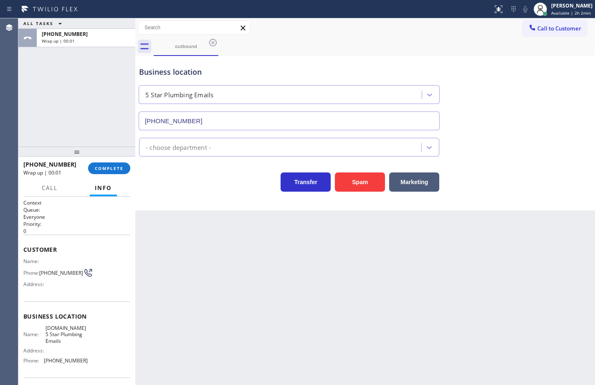
type input "[PHONE_NUMBER]"
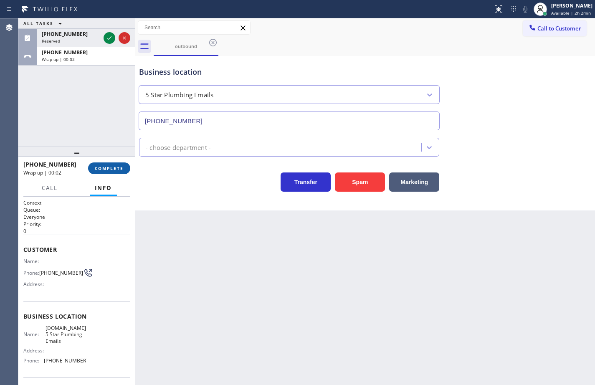
click at [121, 169] on span "COMPLETE" at bounding box center [109, 168] width 29 height 6
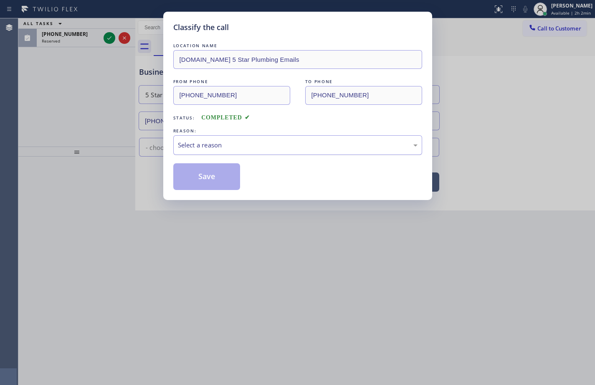
click at [225, 139] on div "Select a reason" at bounding box center [297, 145] width 249 height 20
click at [218, 181] on button "Save" at bounding box center [206, 176] width 67 height 27
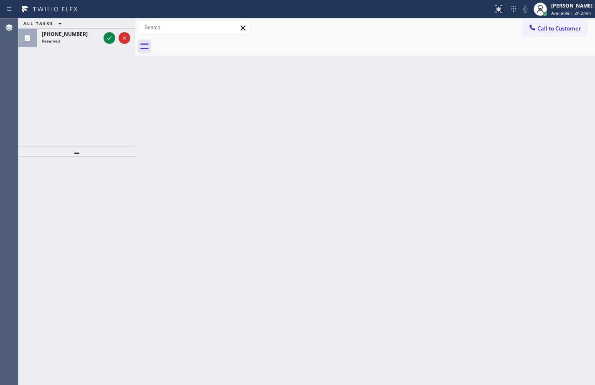
click at [107, 38] on icon at bounding box center [109, 38] width 10 height 10
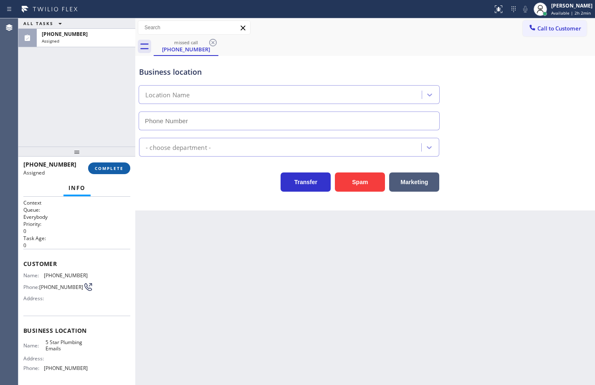
type input "[PHONE_NUMBER]"
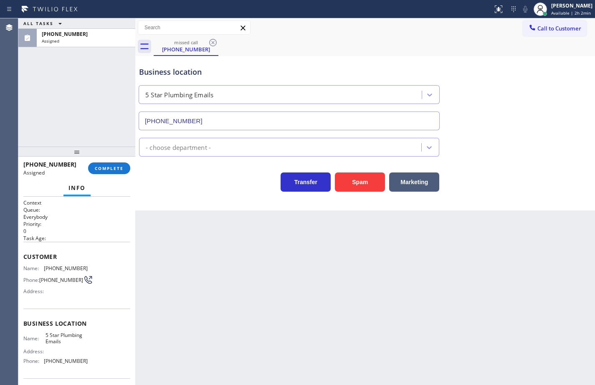
click at [119, 159] on div "[PHONE_NUMBER] Assigned COMPLETE" at bounding box center [76, 168] width 107 height 22
click at [120, 170] on span "COMPLETE" at bounding box center [109, 168] width 29 height 6
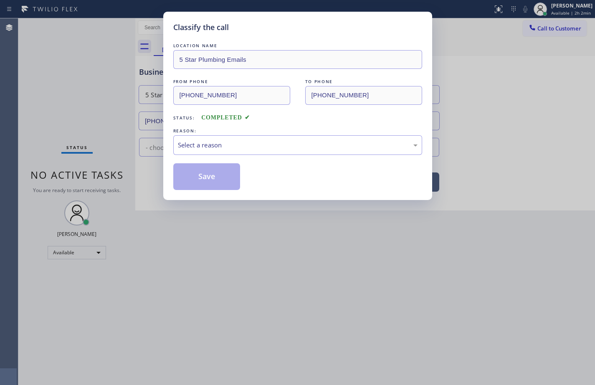
click at [246, 137] on div "Select a reason" at bounding box center [297, 145] width 249 height 20
click at [220, 177] on button "Save" at bounding box center [206, 176] width 67 height 27
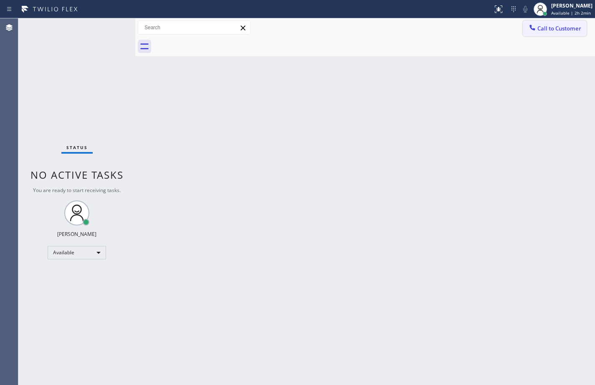
click at [575, 32] on span "Call to Customer" at bounding box center [559, 29] width 44 height 8
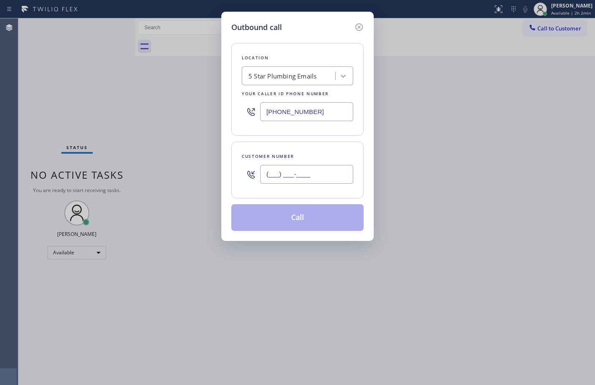
click at [296, 177] on input "(___) ___-____" at bounding box center [306, 174] width 93 height 19
paste input "858) 775-3481"
type input "[PHONE_NUMBER]"
click at [329, 148] on div "Customer number [PHONE_NUMBER]" at bounding box center [297, 169] width 132 height 57
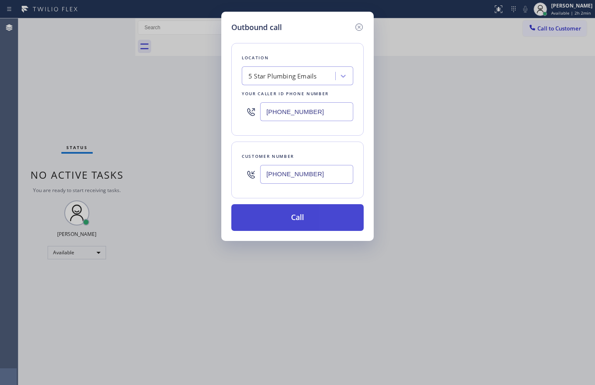
click at [315, 222] on button "Call" at bounding box center [297, 217] width 132 height 27
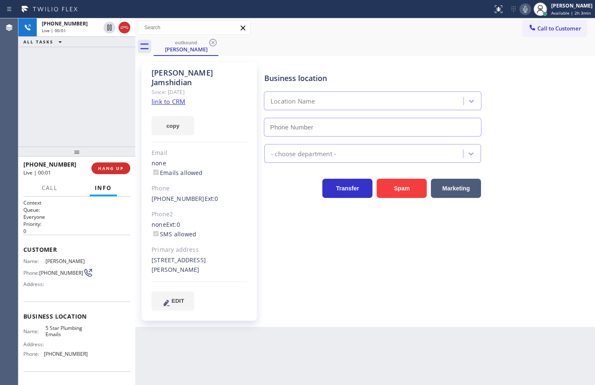
type input "[PHONE_NUMBER]"
click at [523, 11] on icon at bounding box center [525, 9] width 4 height 7
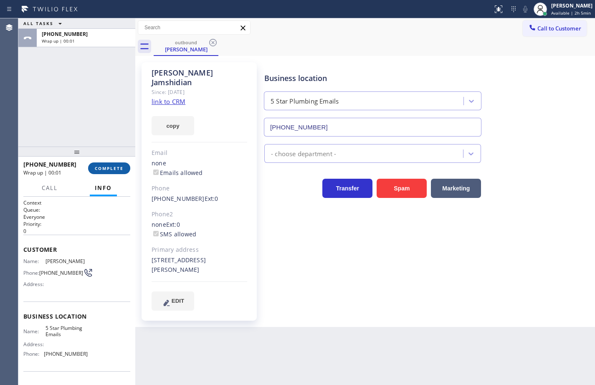
click at [113, 172] on button "COMPLETE" at bounding box center [109, 168] width 42 height 12
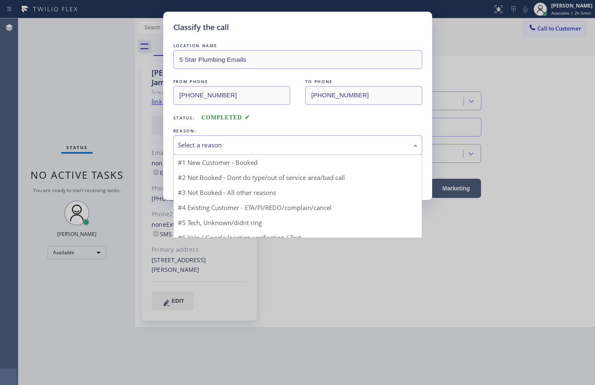
click at [194, 154] on div "Select a reason" at bounding box center [297, 145] width 249 height 20
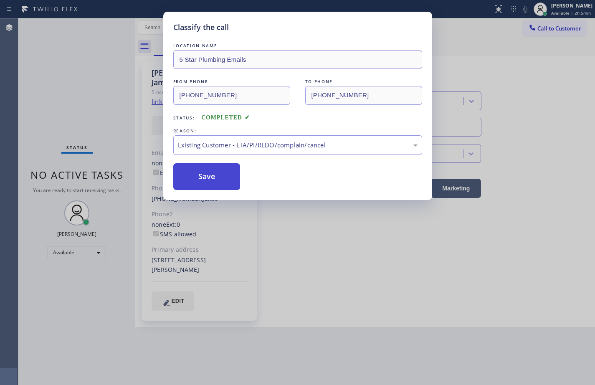
click at [223, 176] on button "Save" at bounding box center [206, 176] width 67 height 27
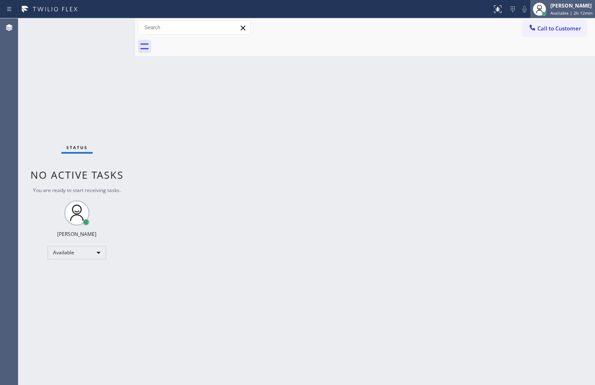
click at [573, 13] on span "Available | 2h 12min" at bounding box center [571, 13] width 42 height 6
click at [487, 27] on div "Call to Customer Outbound call Location 5 Star Plumbing Emails Your caller id p…" at bounding box center [364, 27] width 459 height 15
click at [562, 10] on div "[PERSON_NAME] Available | 2h 12min" at bounding box center [571, 9] width 46 height 15
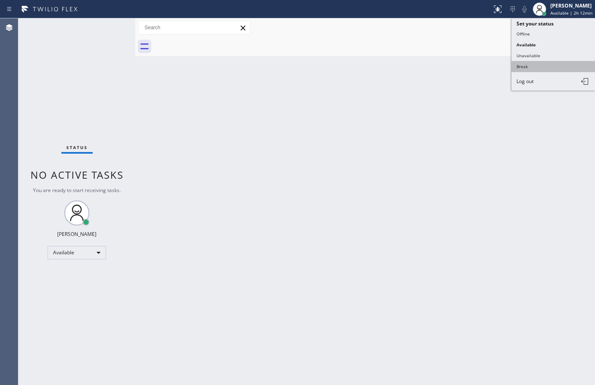
click at [529, 63] on button "Break" at bounding box center [552, 66] width 83 height 11
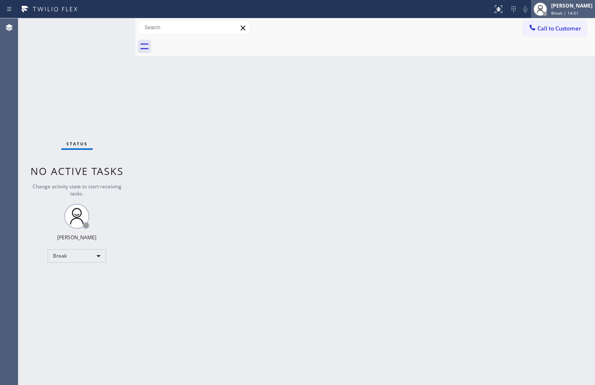
click at [570, 15] on span "Break | 14:51" at bounding box center [565, 13] width 28 height 6
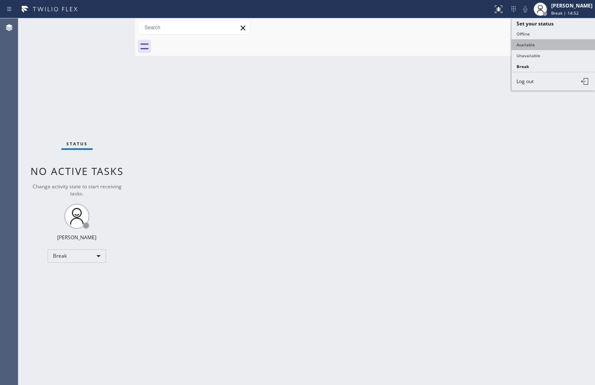
click at [550, 42] on button "Available" at bounding box center [552, 44] width 83 height 11
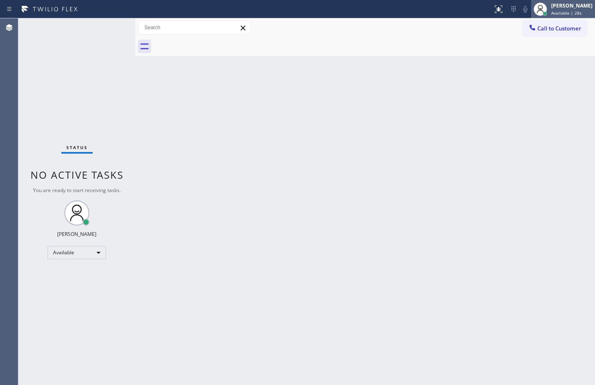
click at [566, 14] on span "Available | 28s" at bounding box center [566, 13] width 30 height 6
click at [414, 66] on div "Back to Dashboard Change Sender ID Customers Technicians Select a contact Outbo…" at bounding box center [364, 201] width 459 height 366
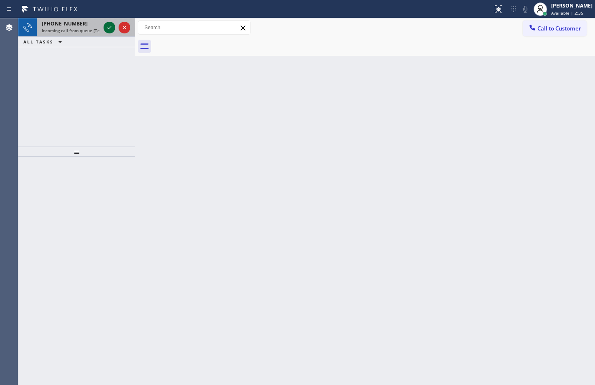
click at [104, 26] on icon at bounding box center [109, 28] width 10 height 10
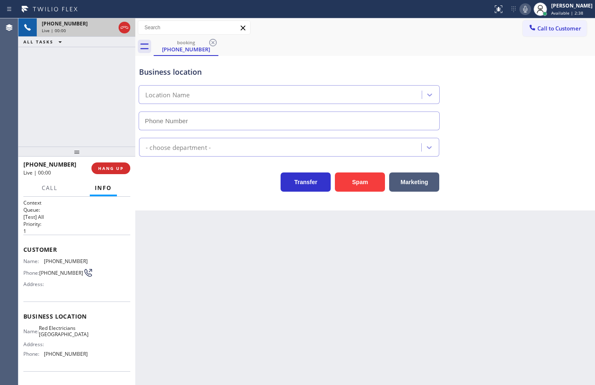
type input "[PHONE_NUMBER]"
click at [361, 177] on button "Spam" at bounding box center [360, 181] width 50 height 19
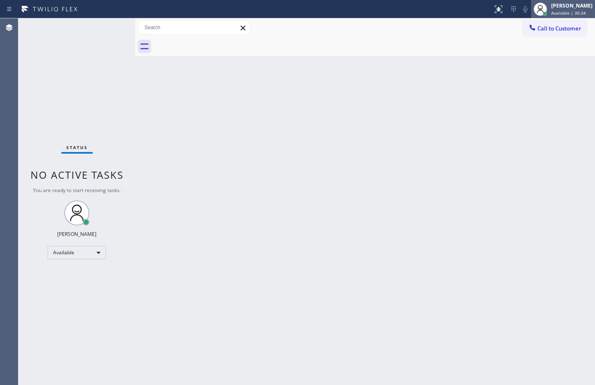
click at [567, 10] on span "Available | 30:34" at bounding box center [568, 13] width 35 height 6
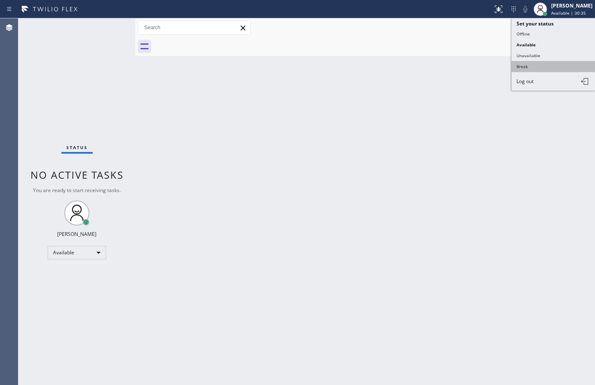
click at [542, 66] on button "Break" at bounding box center [552, 66] width 83 height 11
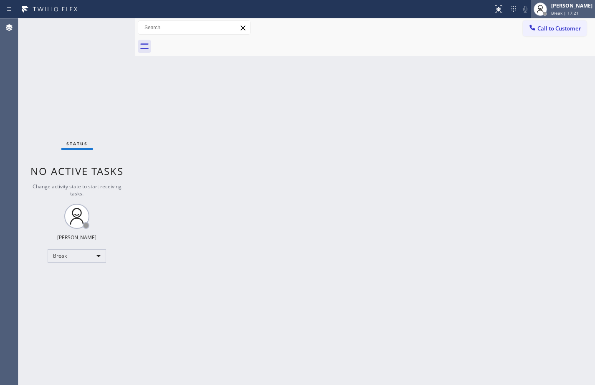
click at [586, 13] on div "Break | 17:21" at bounding box center [571, 13] width 41 height 6
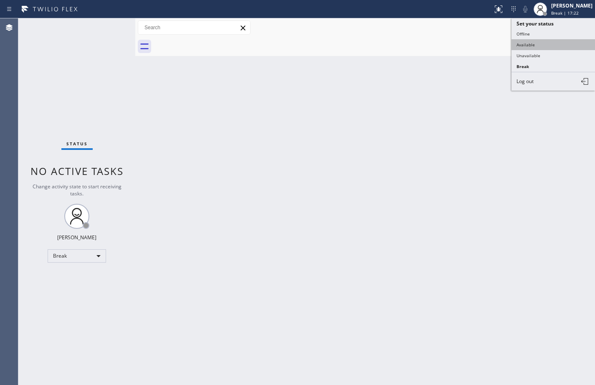
click at [563, 46] on button "Available" at bounding box center [552, 44] width 83 height 11
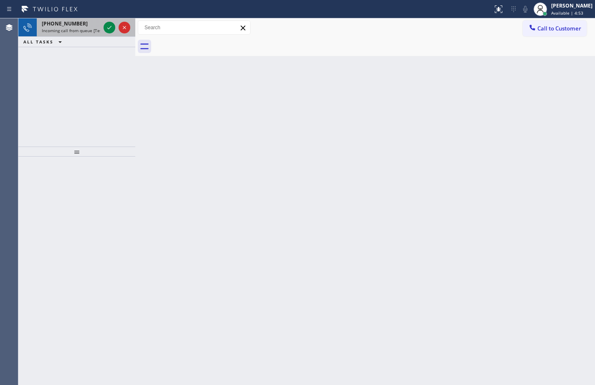
drag, startPoint x: 83, startPoint y: 26, endPoint x: 96, endPoint y: 28, distance: 12.7
click at [83, 26] on div "[PHONE_NUMBER]" at bounding box center [71, 23] width 58 height 7
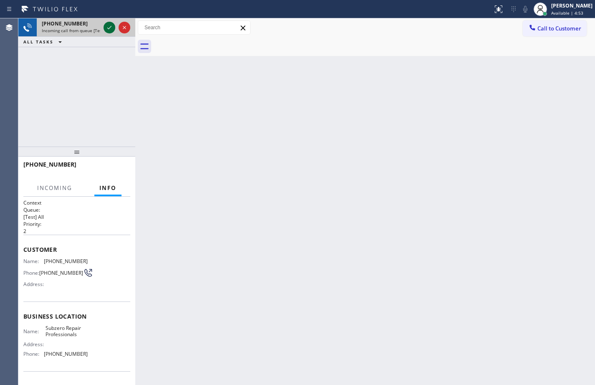
click at [106, 30] on icon at bounding box center [109, 28] width 10 height 10
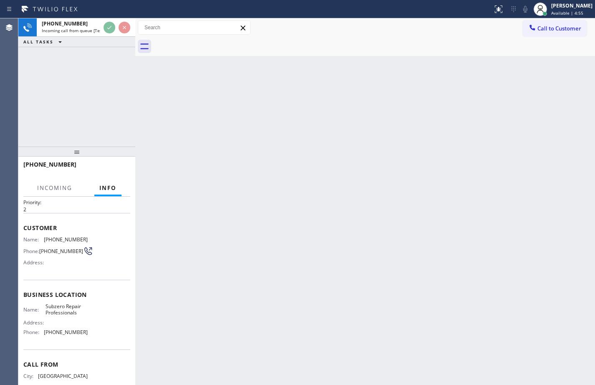
scroll to position [55, 0]
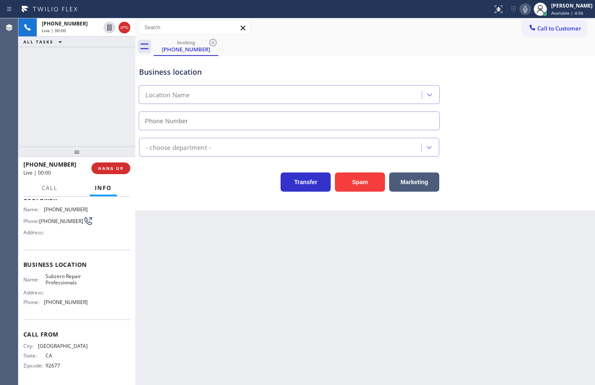
type input "[PHONE_NUMBER]"
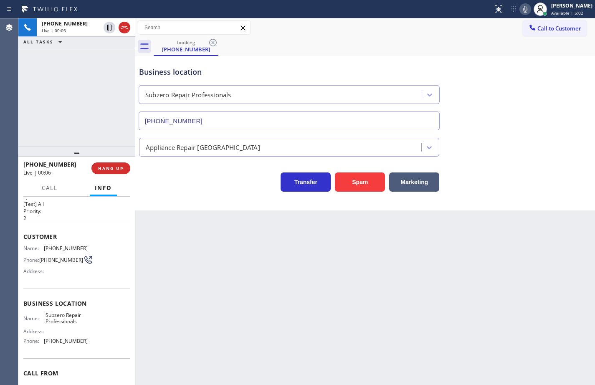
click at [84, 345] on div "Name: Subzero Repair Professionals Address: Phone: [PHONE_NUMBER]" at bounding box center [76, 330] width 107 height 36
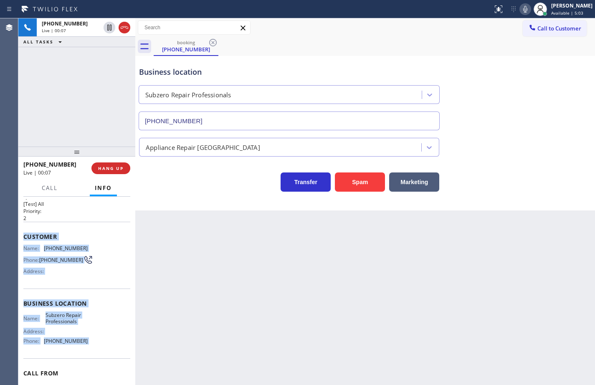
drag, startPoint x: 84, startPoint y: 345, endPoint x: 25, endPoint y: 242, distance: 118.9
click at [25, 242] on div "Context Queue: [Test] All Priority: 2 Customer Name: [PHONE_NUMBER] Phone: [PHO…" at bounding box center [76, 303] width 107 height 235
copy div "Customer Name: [PHONE_NUMBER] Phone: [PHONE_NUMBER] Address: Business location …"
click at [520, 12] on icon at bounding box center [525, 9] width 10 height 10
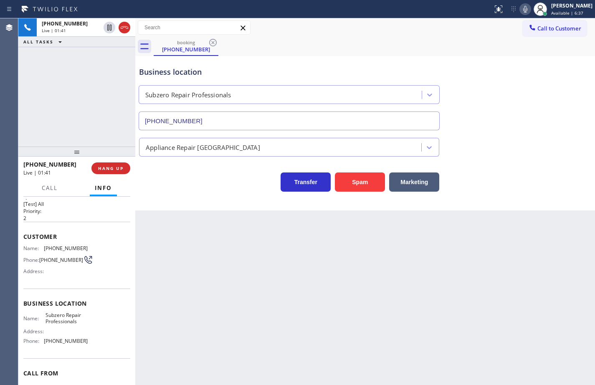
click at [179, 262] on div "Back to Dashboard Change Sender ID Customers Technicians Select a contact Outbo…" at bounding box center [364, 201] width 459 height 366
click at [520, 12] on icon at bounding box center [525, 9] width 10 height 10
click at [523, 9] on icon at bounding box center [525, 9] width 4 height 7
click at [522, 9] on rect at bounding box center [525, 8] width 6 height 6
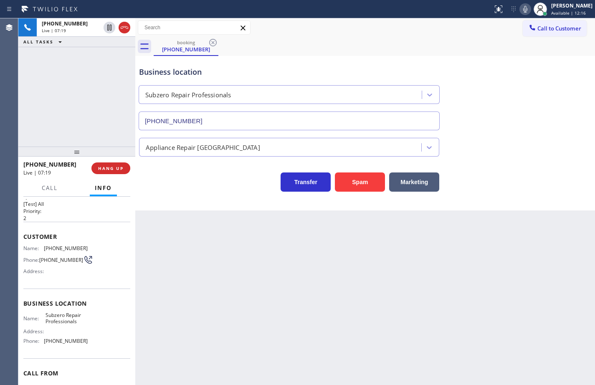
click at [520, 10] on icon at bounding box center [525, 9] width 10 height 10
click at [520, 12] on icon at bounding box center [525, 9] width 10 height 10
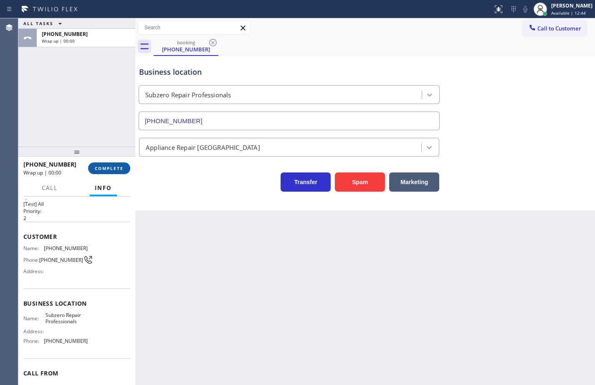
click at [110, 168] on span "COMPLETE" at bounding box center [109, 168] width 29 height 6
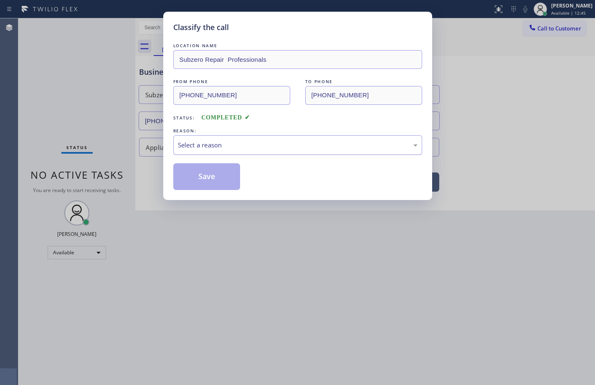
click at [197, 145] on div "Select a reason" at bounding box center [297, 145] width 239 height 10
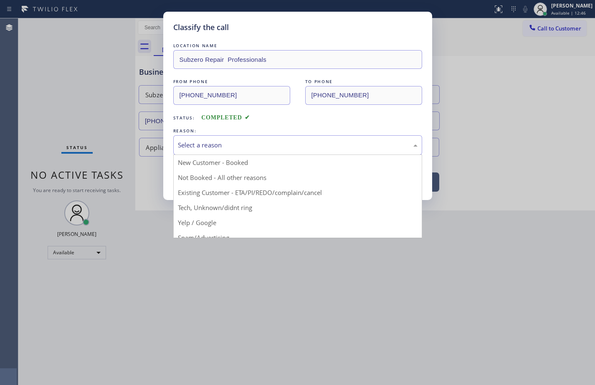
drag, startPoint x: 222, startPoint y: 164, endPoint x: 221, endPoint y: 172, distance: 8.9
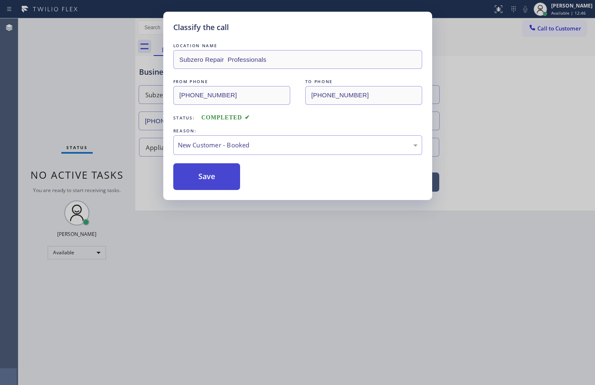
click at [221, 173] on button "Save" at bounding box center [206, 176] width 67 height 27
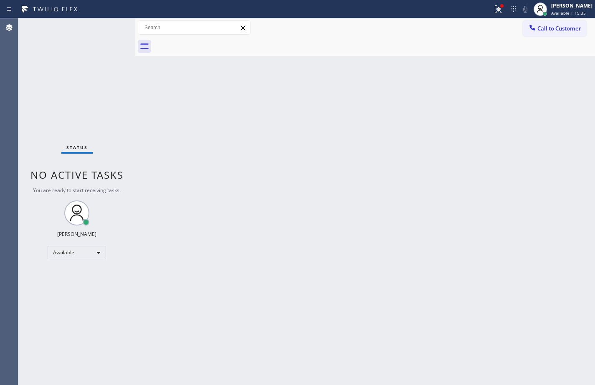
click at [565, 126] on div "Back to Dashboard Change Sender ID Customers Technicians Select a contact Outbo…" at bounding box center [364, 201] width 459 height 366
